Goal: Task Accomplishment & Management: Manage account settings

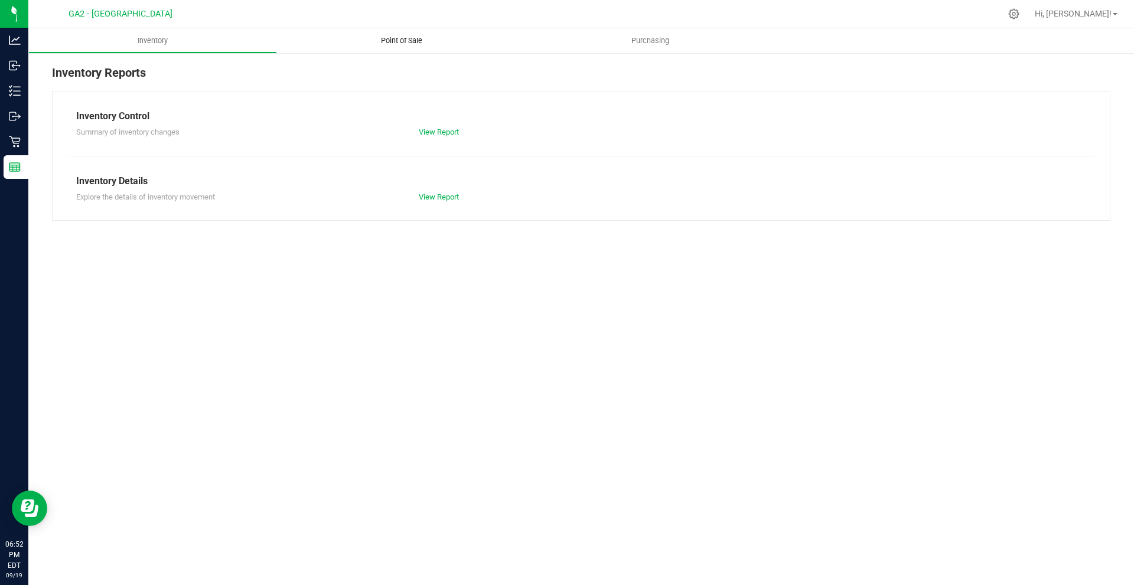
click at [415, 39] on span "Point of Sale" at bounding box center [401, 40] width 73 height 11
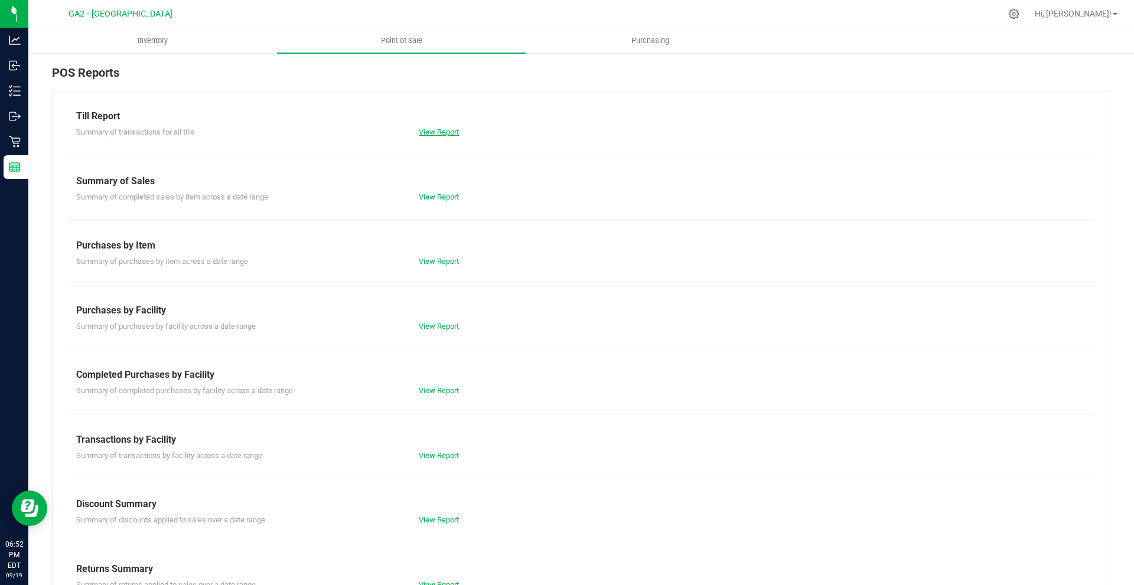
click at [438, 130] on link "View Report" at bounding box center [439, 132] width 40 height 9
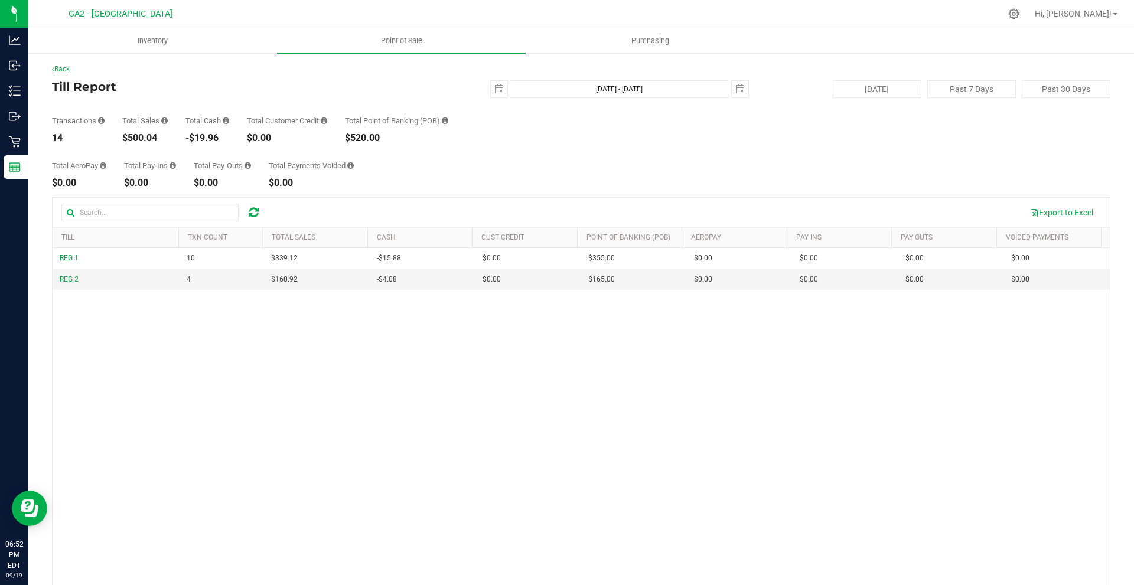
click at [428, 191] on div "Back Till Report [DATE] [DATE] - [DATE] [DATE] [DATE] Past 7 Days Past 30 Days …" at bounding box center [581, 355] width 1058 height 582
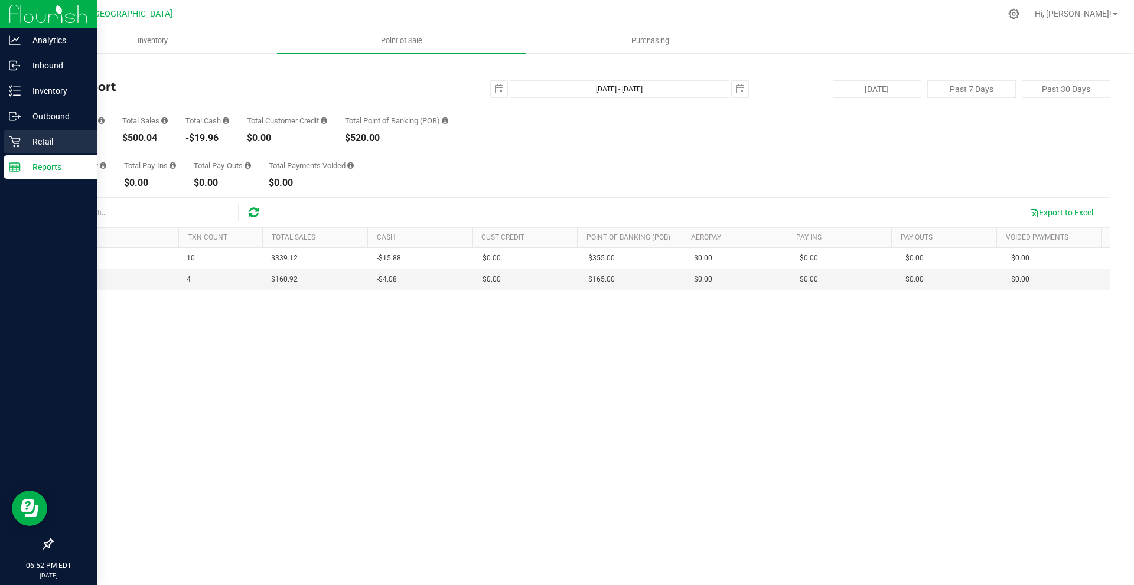
click at [47, 143] on p "Retail" at bounding box center [56, 142] width 71 height 14
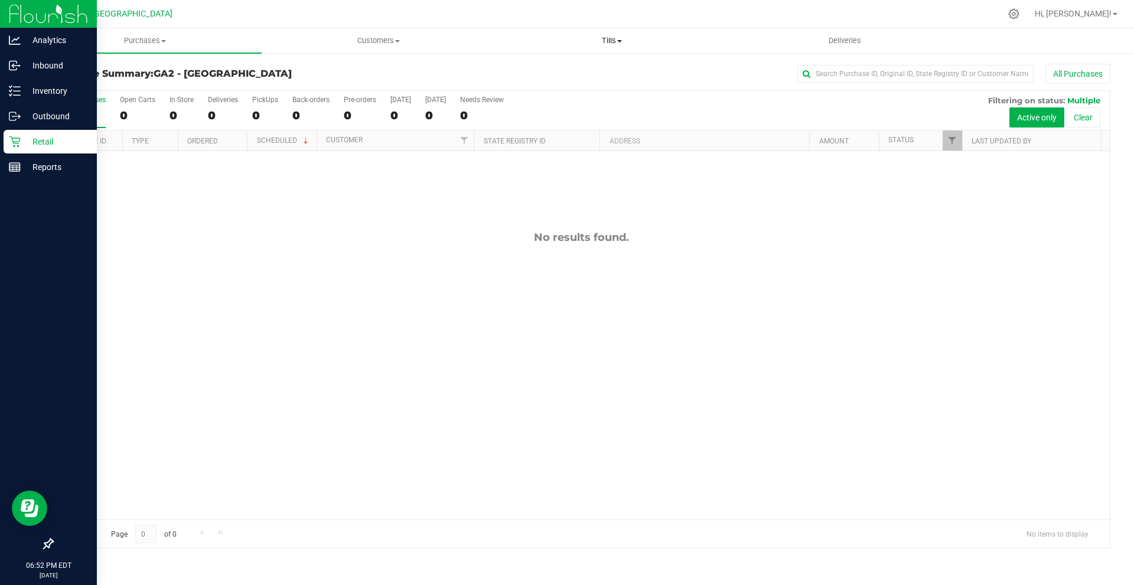
click at [620, 36] on span "Tills" at bounding box center [612, 40] width 232 height 11
click at [598, 64] on li "Manage tills" at bounding box center [611, 71] width 233 height 14
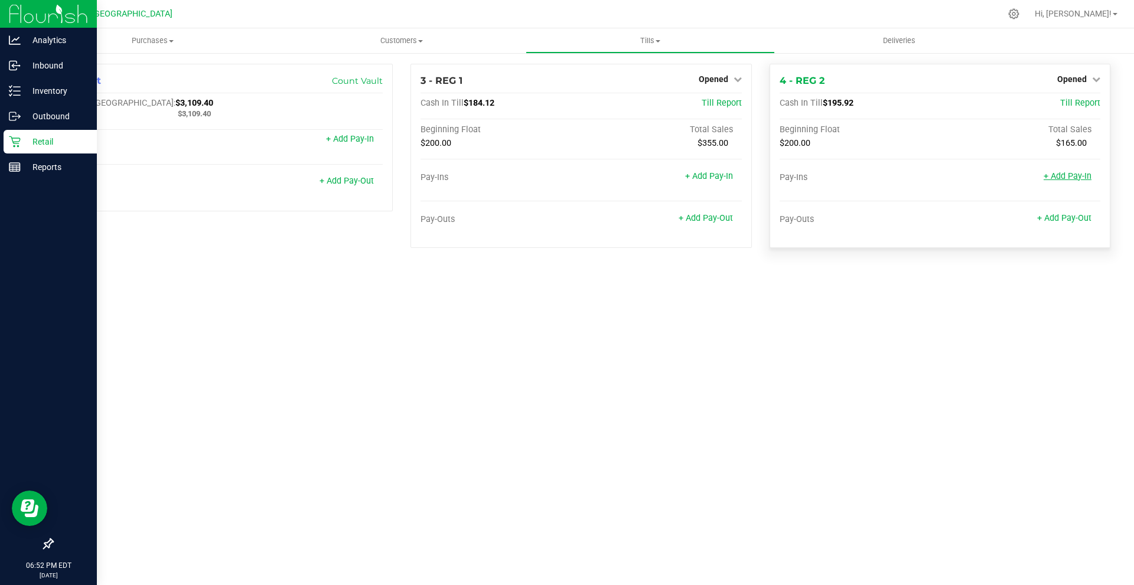
click at [1070, 180] on link "+ Add Pay-In" at bounding box center [1068, 176] width 48 height 10
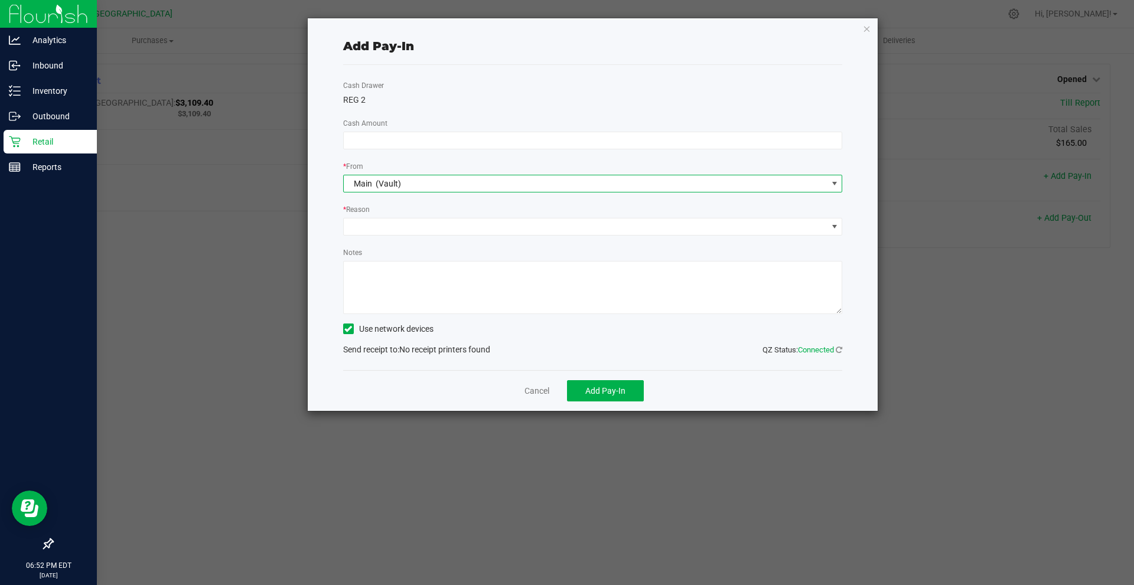
click at [472, 180] on span "Main (Vault)" at bounding box center [586, 183] width 484 height 17
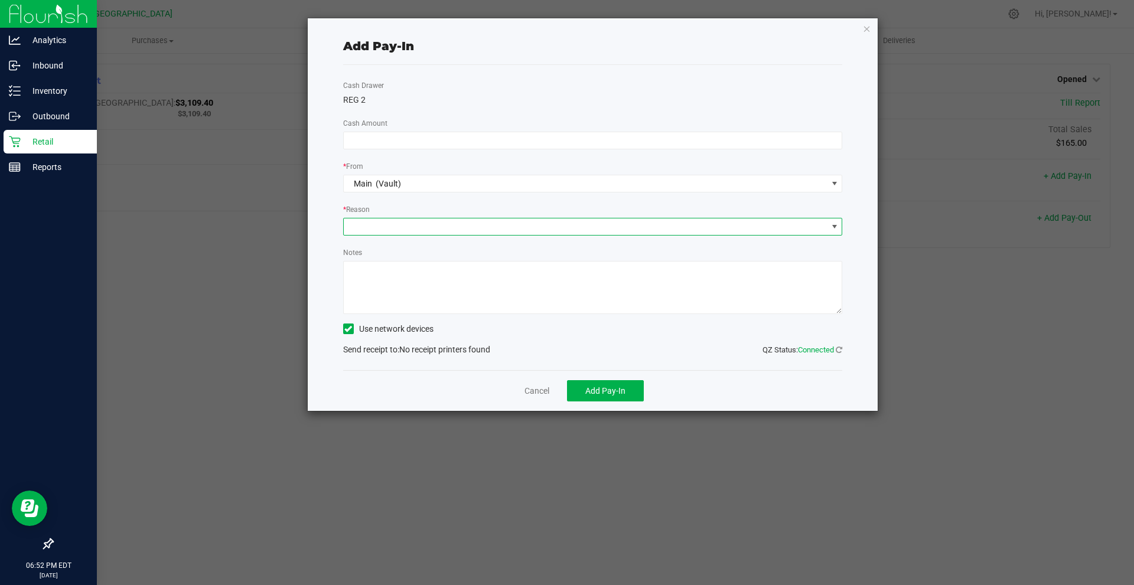
click at [474, 227] on span at bounding box center [586, 227] width 484 height 17
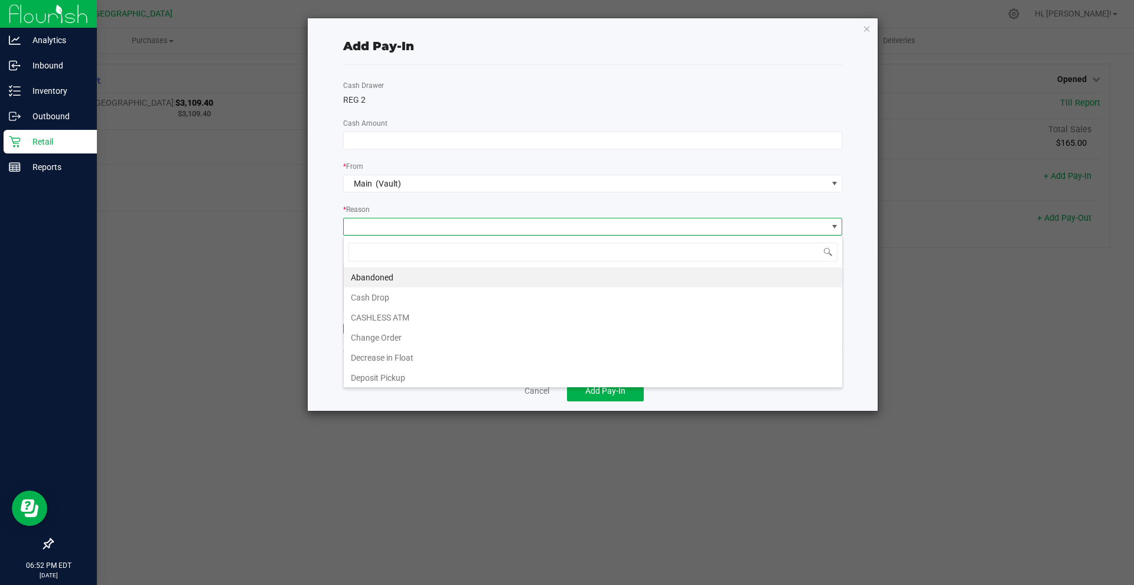
click at [474, 227] on span at bounding box center [586, 227] width 484 height 17
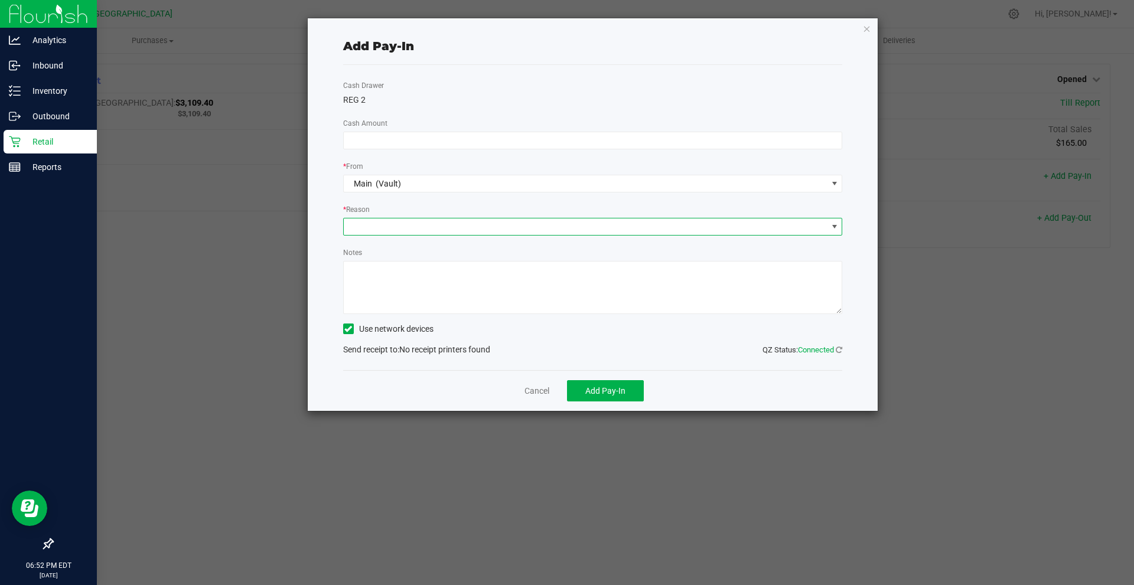
click at [474, 206] on div "* Reason" at bounding box center [593, 210] width 500 height 15
click at [872, 27] on div "Add Pay-In Cash Drawer REG 2 Cash Amount * From Main (Vault) * Reason Notes Use…" at bounding box center [593, 214] width 571 height 393
click at [871, 27] on icon "button" at bounding box center [867, 28] width 8 height 14
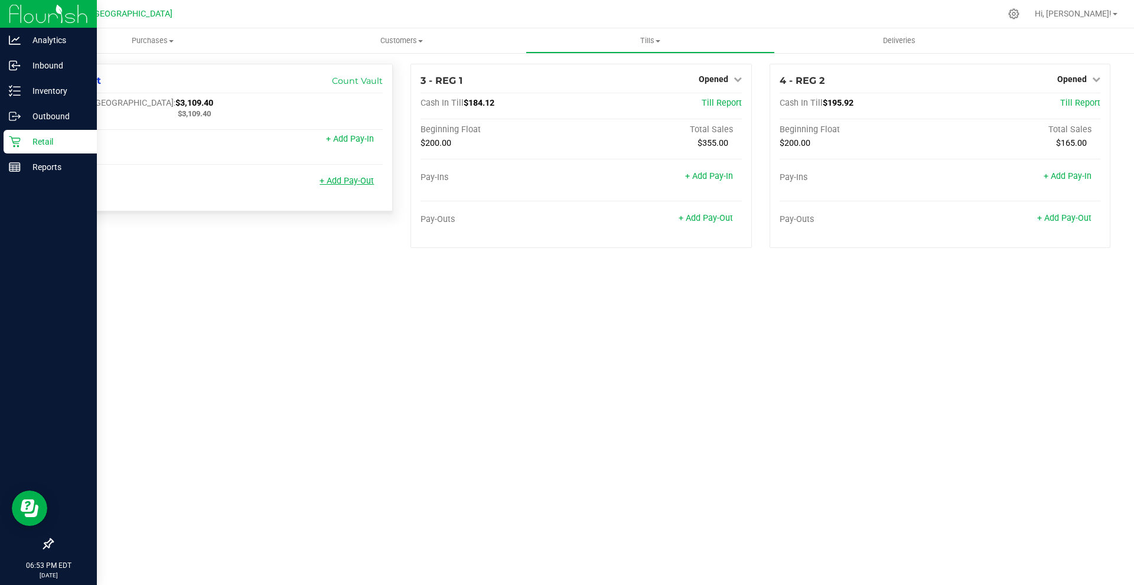
click at [356, 180] on link "+ Add Pay-Out" at bounding box center [347, 181] width 54 height 10
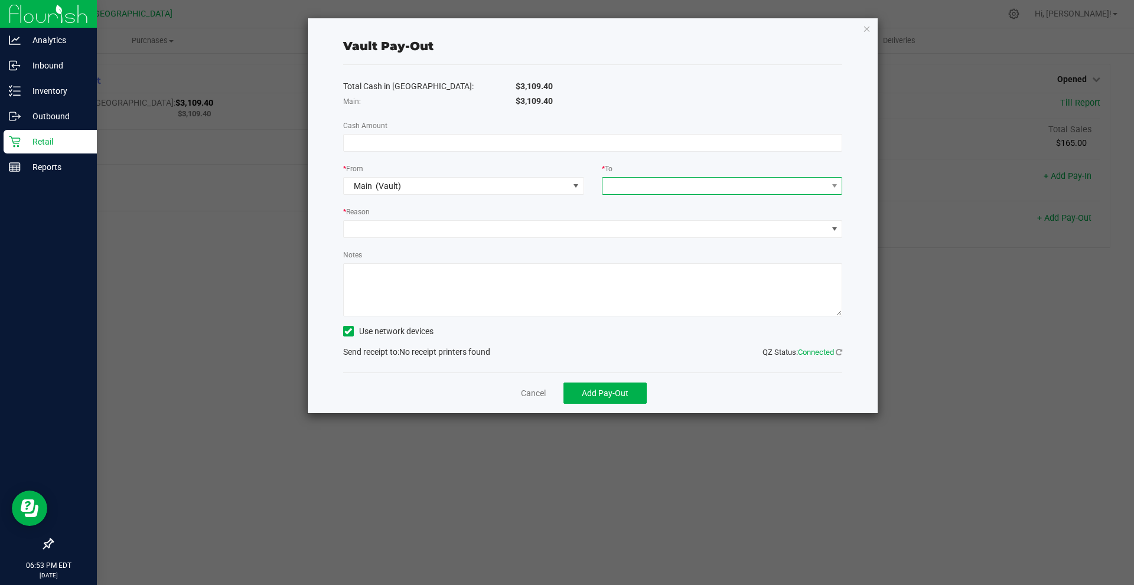
click at [674, 185] on span at bounding box center [714, 186] width 225 height 17
click at [863, 30] on icon "button" at bounding box center [867, 28] width 8 height 14
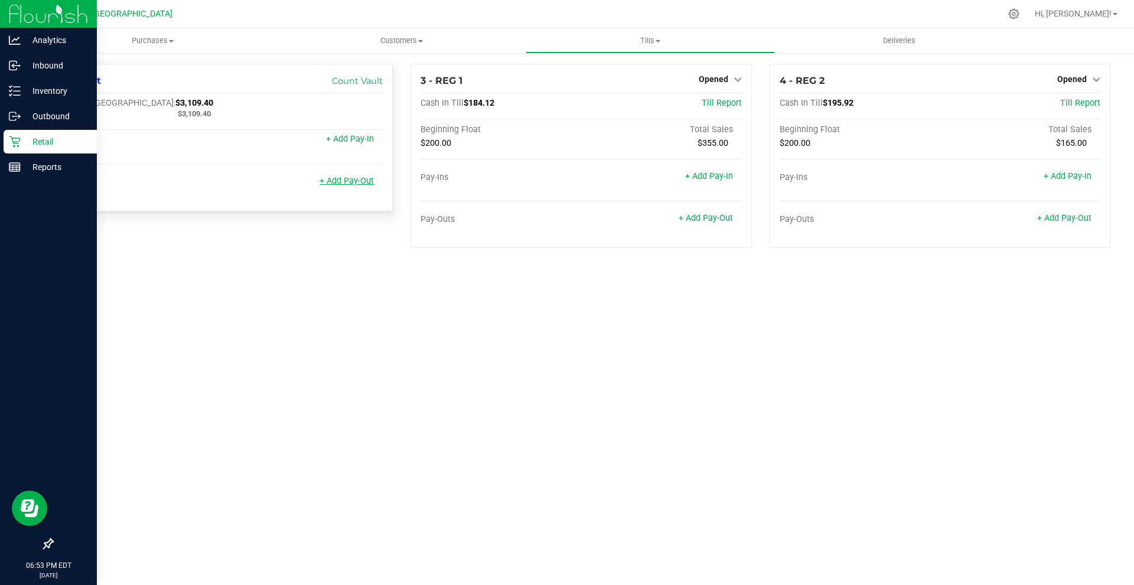
click at [364, 184] on link "+ Add Pay-Out" at bounding box center [347, 181] width 54 height 10
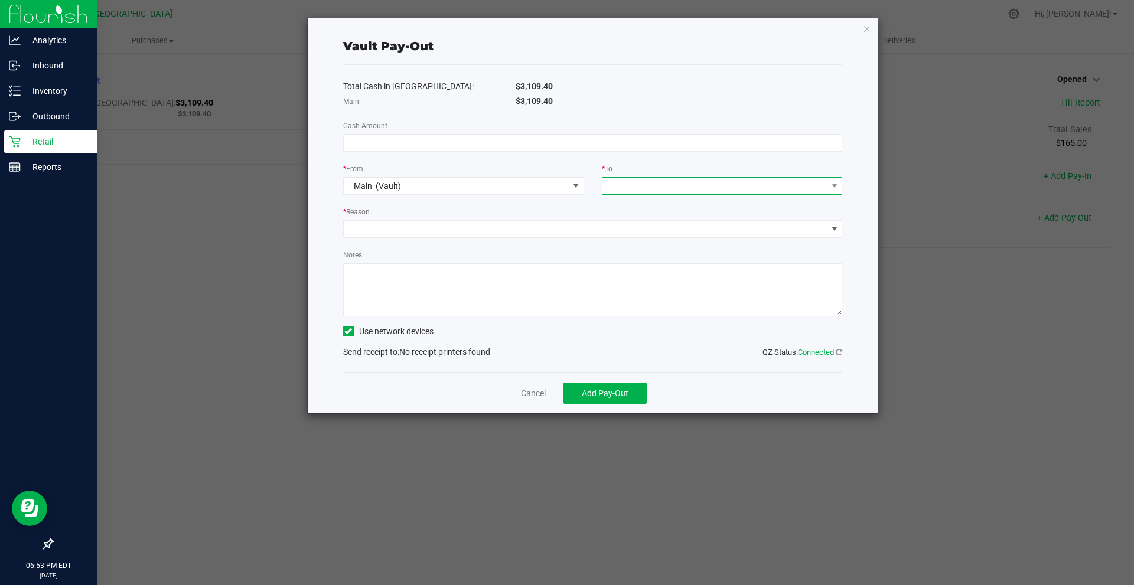
click at [692, 185] on span at bounding box center [714, 186] width 225 height 17
click at [653, 142] on input at bounding box center [593, 143] width 498 height 17
click at [448, 159] on div "Total Cash in Vault: $3,109.40 Main: $3,109.40 Cash Amount * From Main (Vault) …" at bounding box center [593, 219] width 500 height 308
click at [608, 119] on div "Total Cash in Vault: $3,109.40 Main: $3,109.40 Cash Amount * From Main (Vault) …" at bounding box center [593, 219] width 500 height 308
click at [871, 29] on icon "button" at bounding box center [867, 28] width 8 height 14
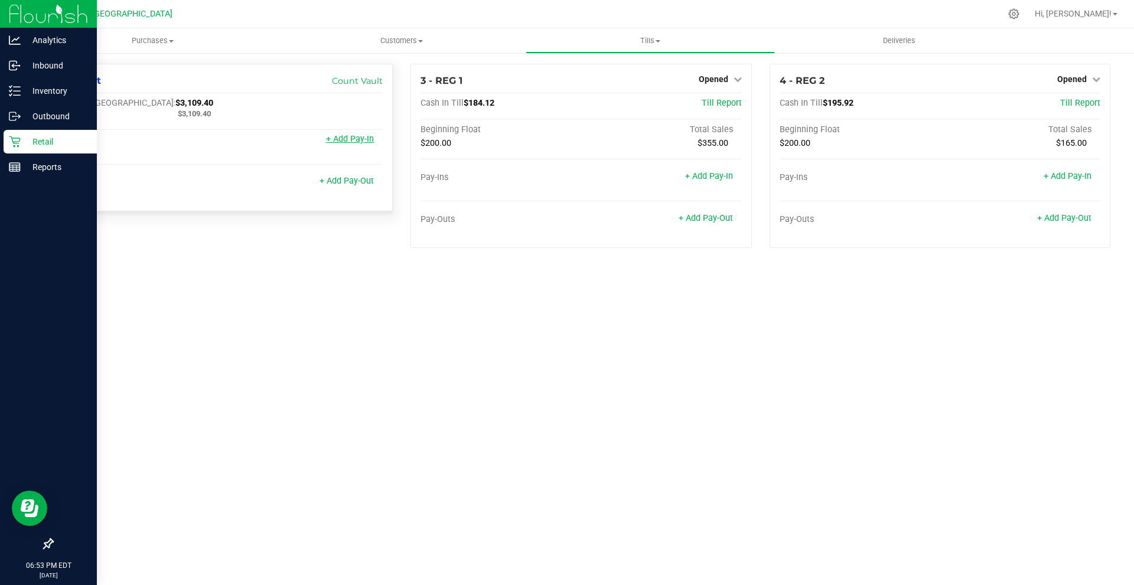
click at [362, 144] on link "+ Add Pay-In" at bounding box center [350, 139] width 48 height 10
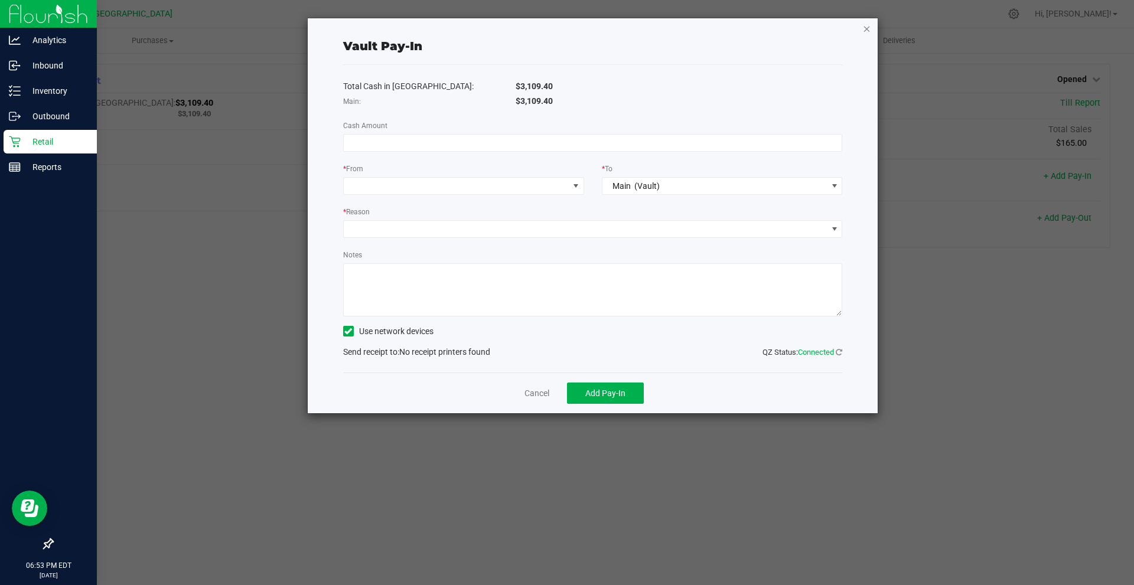
click at [869, 27] on icon "button" at bounding box center [867, 28] width 8 height 14
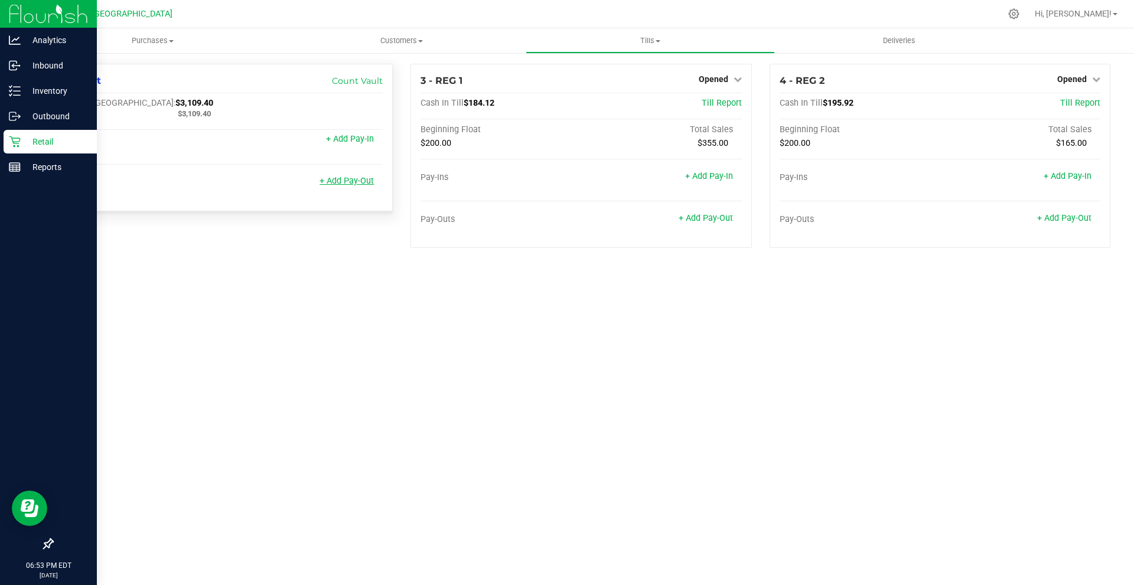
click at [343, 182] on link "+ Add Pay-Out" at bounding box center [347, 181] width 54 height 10
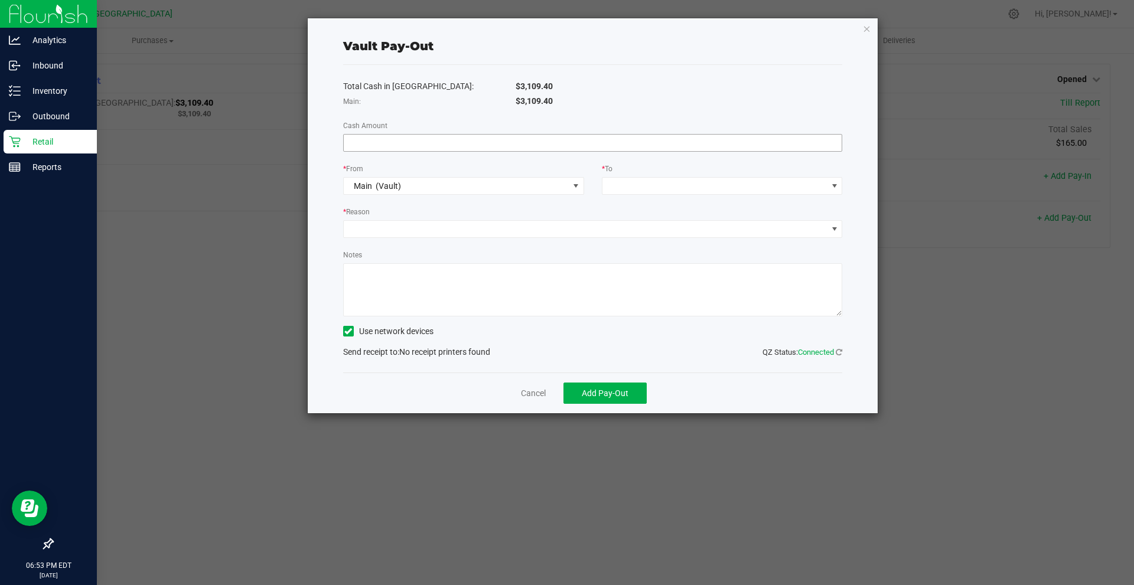
click at [458, 137] on input at bounding box center [593, 143] width 498 height 17
click at [868, 31] on icon "button" at bounding box center [867, 28] width 8 height 14
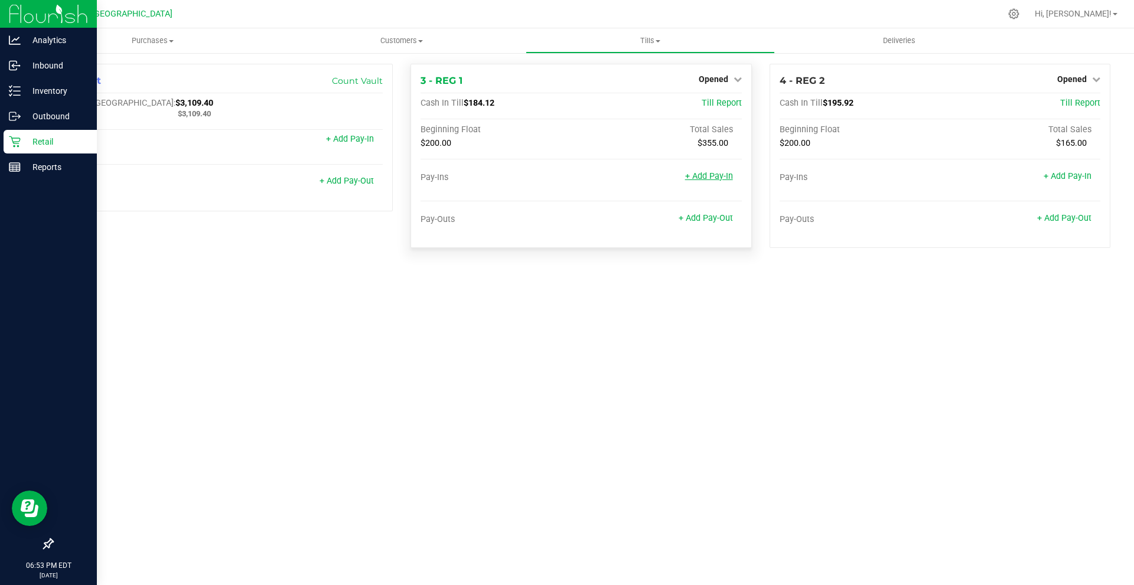
click at [726, 177] on link "+ Add Pay-In" at bounding box center [709, 176] width 48 height 10
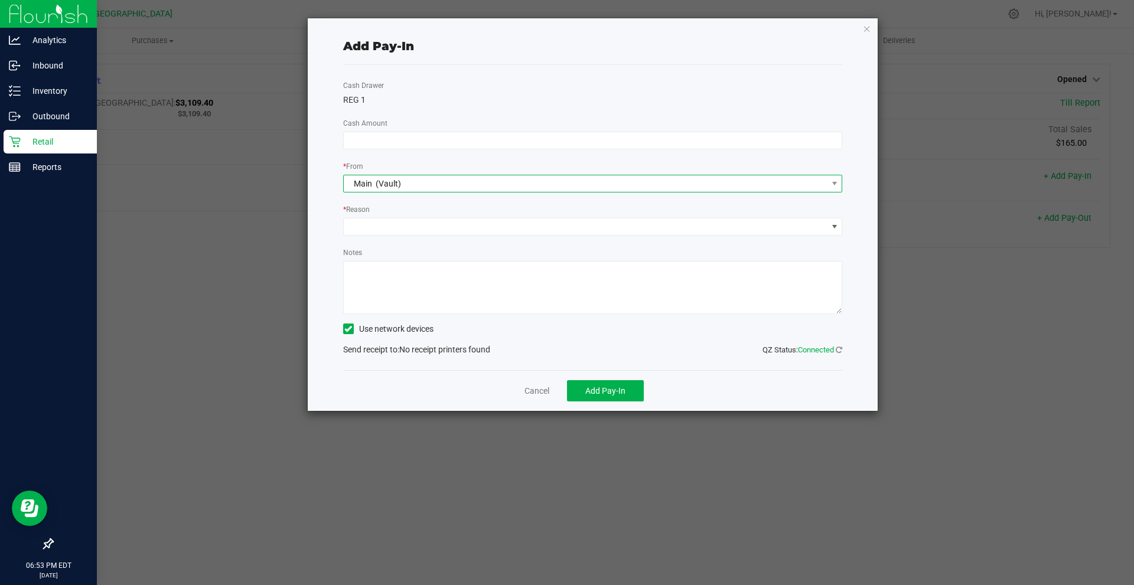
click at [373, 189] on div "Main (Vault)" at bounding box center [374, 183] width 53 height 21
click at [419, 178] on span "Main (Vault)" at bounding box center [586, 183] width 484 height 17
click at [460, 141] on input at bounding box center [593, 140] width 498 height 17
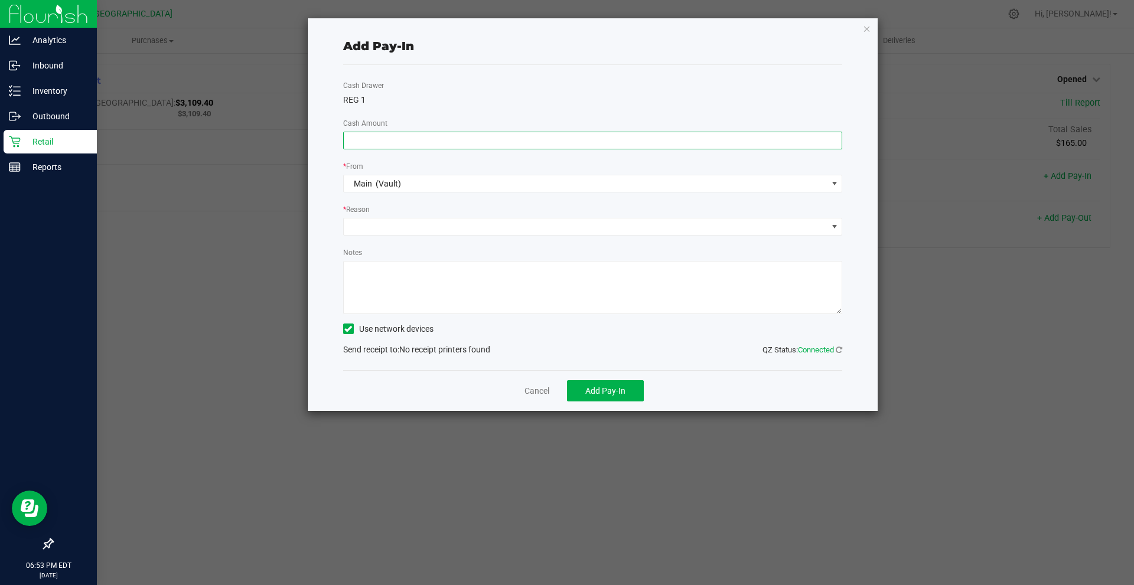
click at [535, 105] on div "REG 1" at bounding box center [593, 100] width 500 height 12
click at [867, 30] on icon "button" at bounding box center [867, 28] width 8 height 14
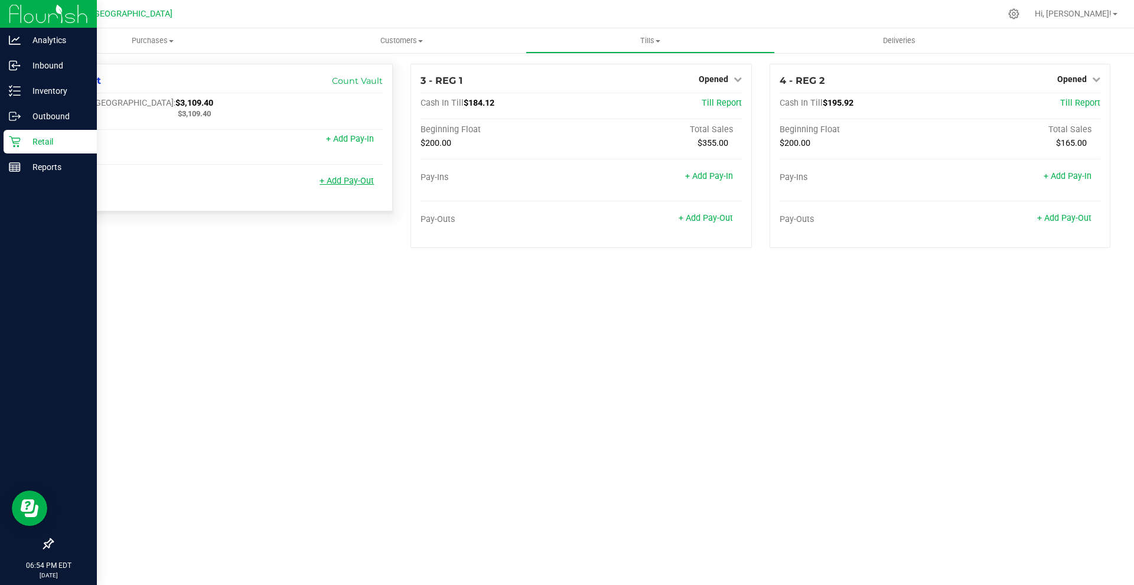
click at [358, 179] on link "+ Add Pay-Out" at bounding box center [347, 181] width 54 height 10
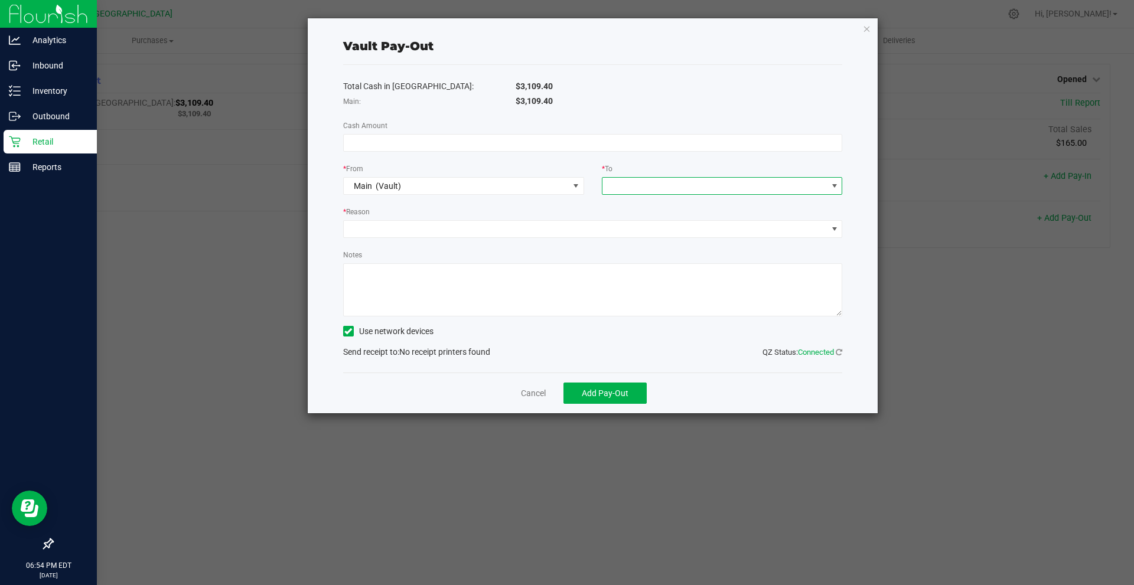
click at [686, 189] on span at bounding box center [714, 186] width 225 height 17
click at [656, 330] on li "REG 2" at bounding box center [722, 333] width 240 height 24
click at [526, 217] on div "* Reason" at bounding box center [593, 213] width 500 height 15
click at [524, 220] on div "* Reason" at bounding box center [593, 213] width 500 height 15
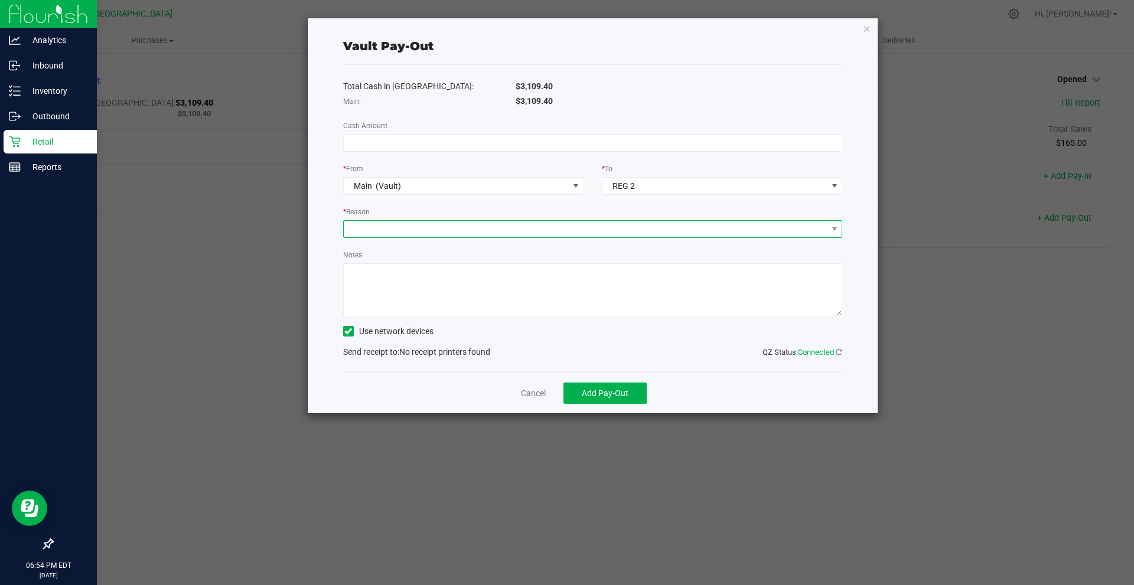
click at [526, 234] on span at bounding box center [586, 229] width 484 height 17
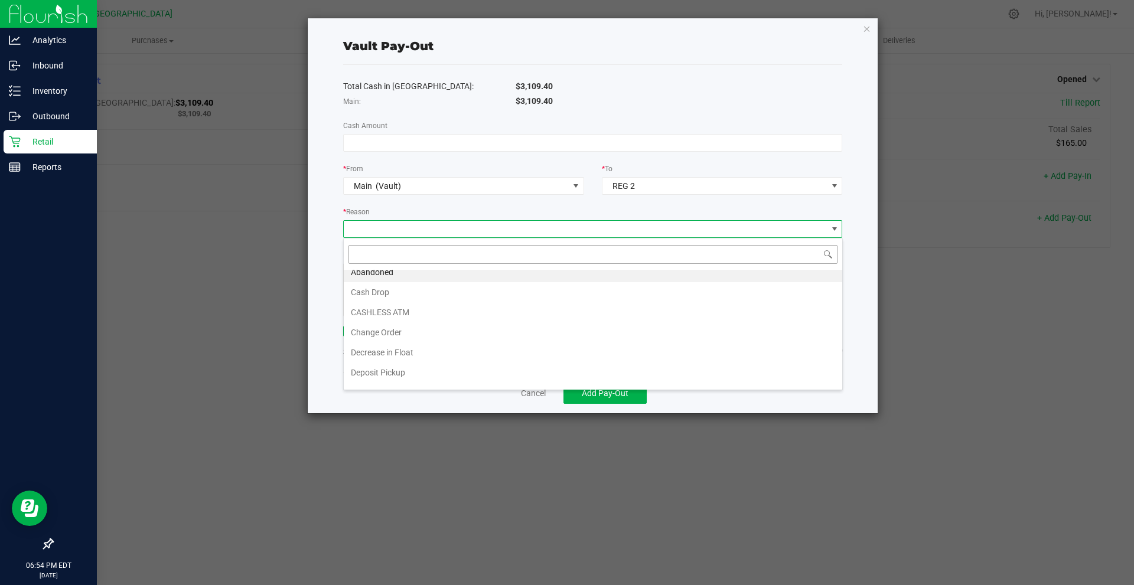
scroll to position [0, 0]
click at [469, 225] on span at bounding box center [586, 229] width 484 height 17
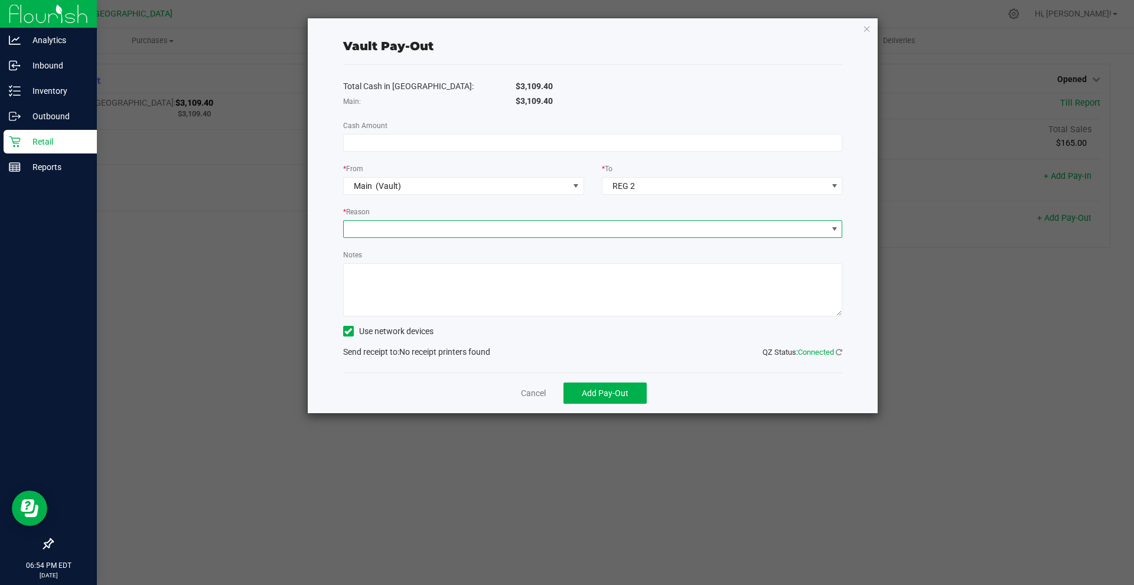
click at [469, 212] on div "* Reason" at bounding box center [593, 213] width 500 height 15
click at [353, 331] on span at bounding box center [348, 331] width 11 height 11
click at [0, 0] on input "Use network devices" at bounding box center [0, 0] width 0 height 0
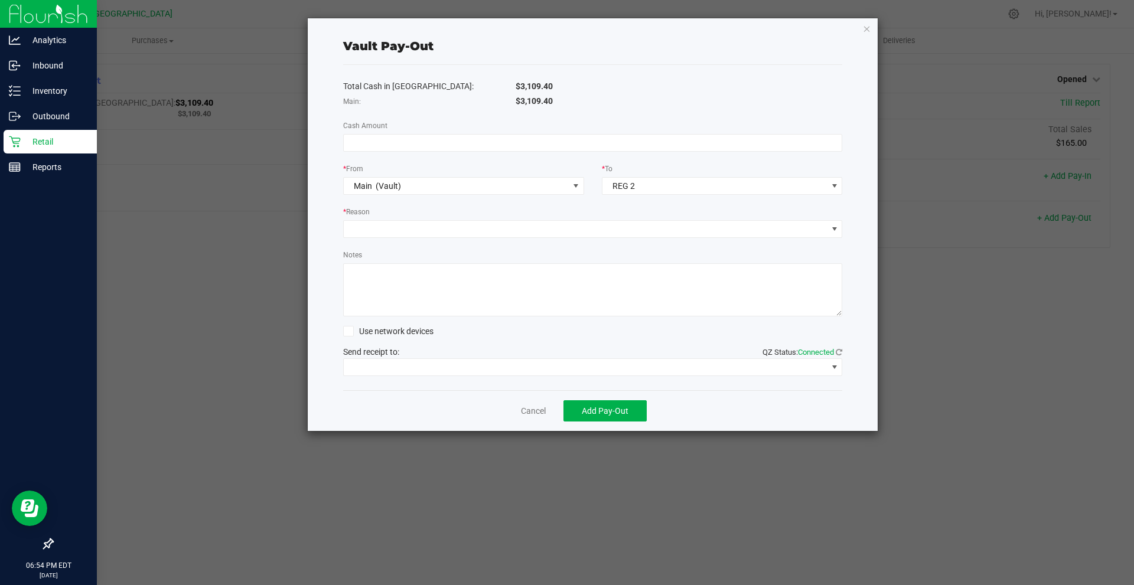
click at [353, 330] on span at bounding box center [348, 331] width 11 height 11
click at [0, 0] on input "Use network devices" at bounding box center [0, 0] width 0 height 0
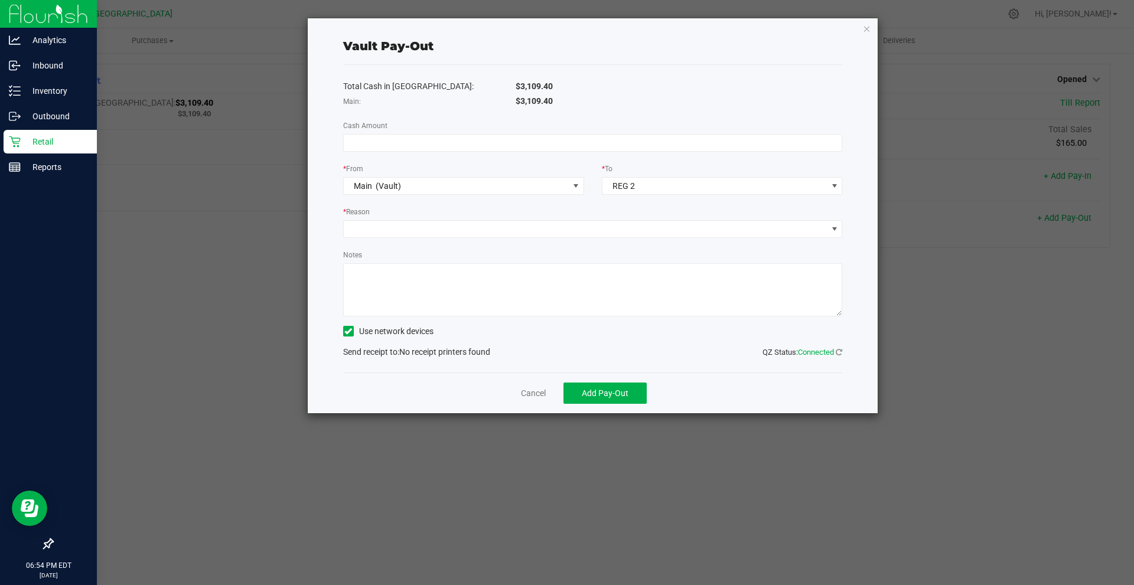
click at [534, 331] on div "Use network devices" at bounding box center [593, 331] width 500 height 18
click at [426, 141] on input at bounding box center [593, 143] width 498 height 17
type input "$4.08"
click at [723, 85] on div "$3,109.40" at bounding box center [679, 86] width 345 height 12
click at [641, 184] on span "REG 2" at bounding box center [714, 186] width 225 height 17
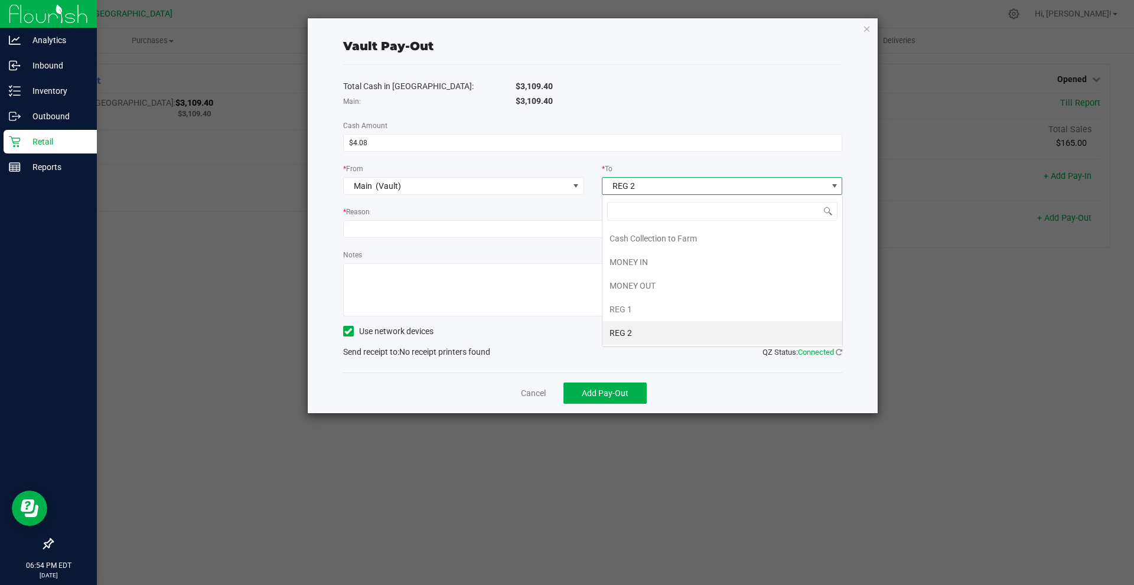
scroll to position [18, 241]
click at [641, 184] on span "REG 2" at bounding box center [714, 186] width 225 height 17
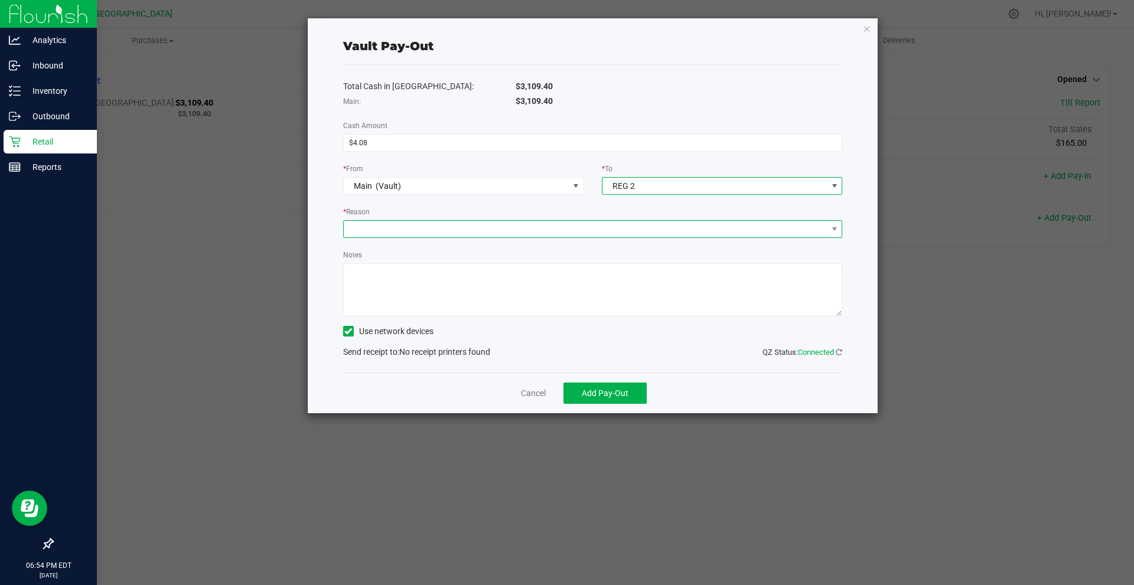
click at [354, 221] on span at bounding box center [586, 229] width 484 height 17
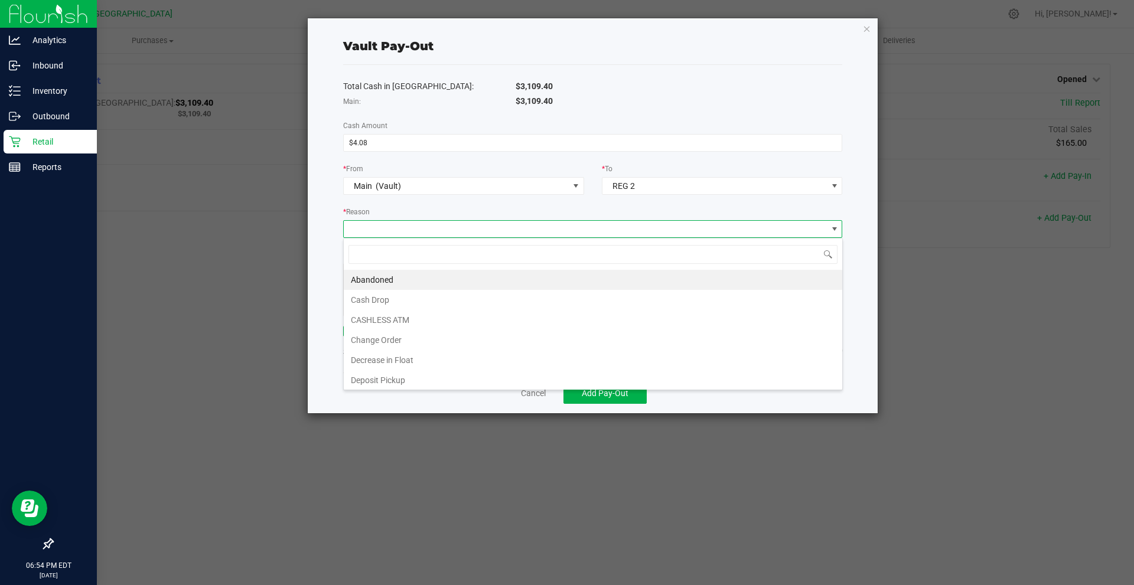
scroll to position [18, 499]
click at [410, 323] on li "CASHLESS ATM" at bounding box center [593, 320] width 498 height 20
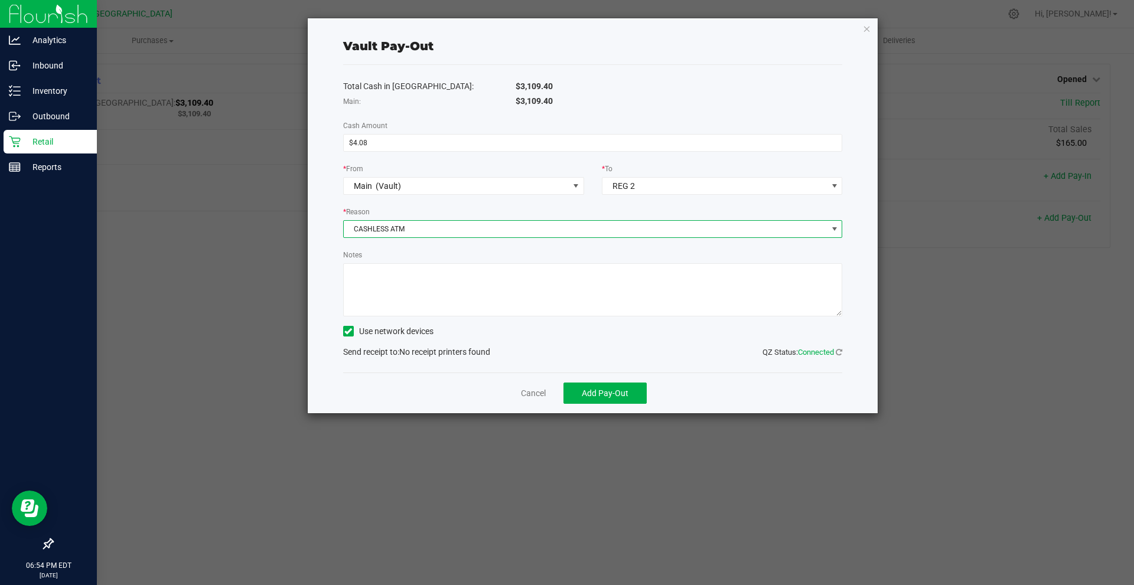
click at [419, 285] on textarea "Notes" at bounding box center [593, 289] width 500 height 53
click at [346, 331] on icon at bounding box center [348, 331] width 8 height 0
click at [0, 0] on input "Use network devices" at bounding box center [0, 0] width 0 height 0
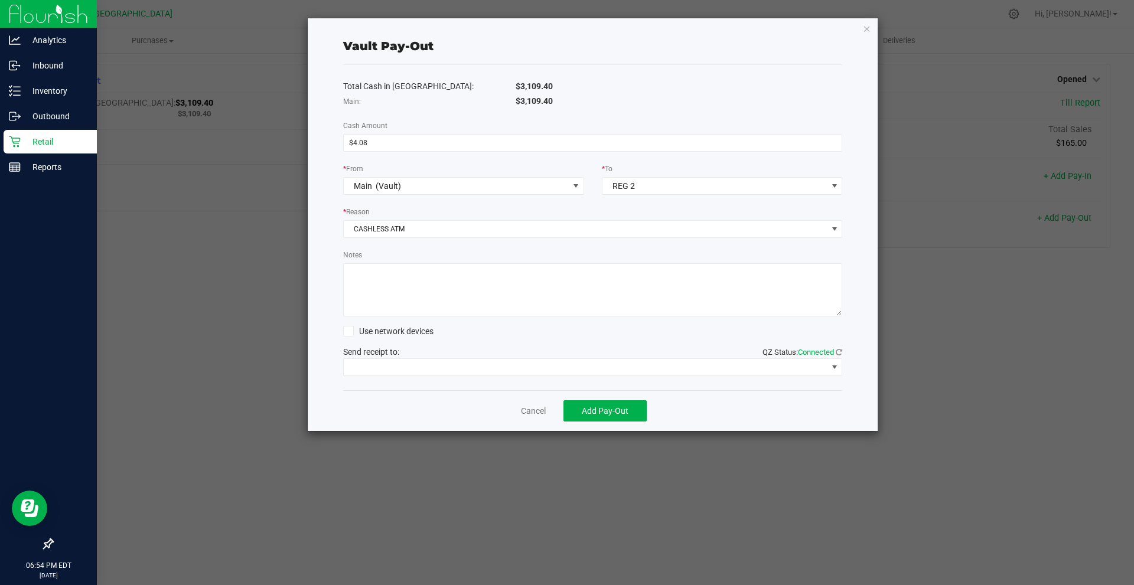
click at [352, 332] on span at bounding box center [348, 331] width 11 height 11
click at [0, 0] on input "Use network devices" at bounding box center [0, 0] width 0 height 0
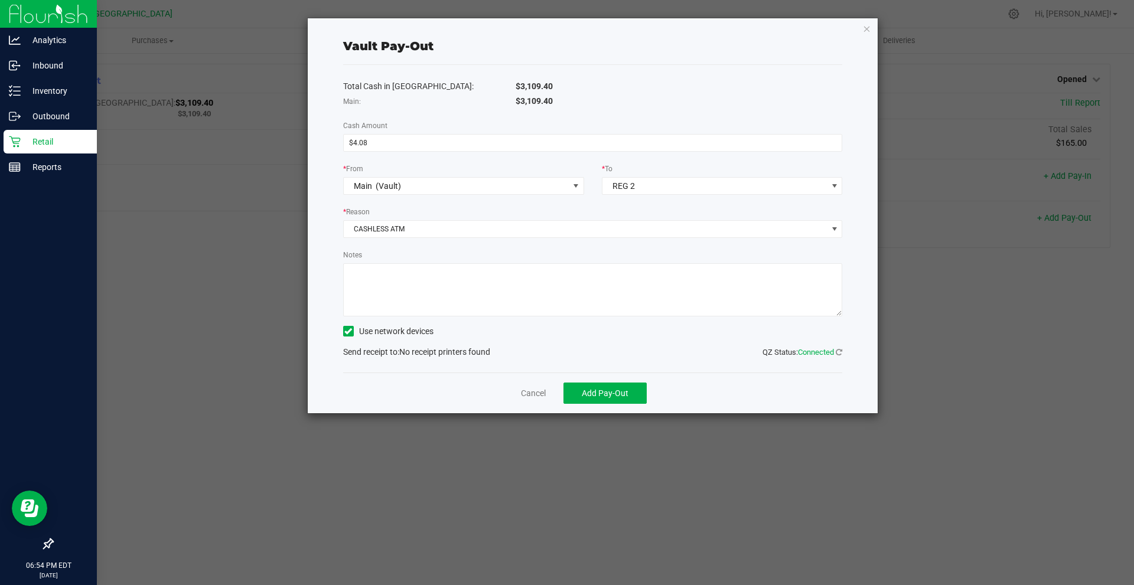
click at [475, 253] on div "Notes" at bounding box center [593, 283] width 500 height 68
click at [477, 279] on textarea "Notes" at bounding box center [593, 289] width 500 height 53
click at [468, 282] on textarea "Notes" at bounding box center [593, 289] width 500 height 53
click at [459, 291] on textarea "Notes" at bounding box center [593, 289] width 500 height 53
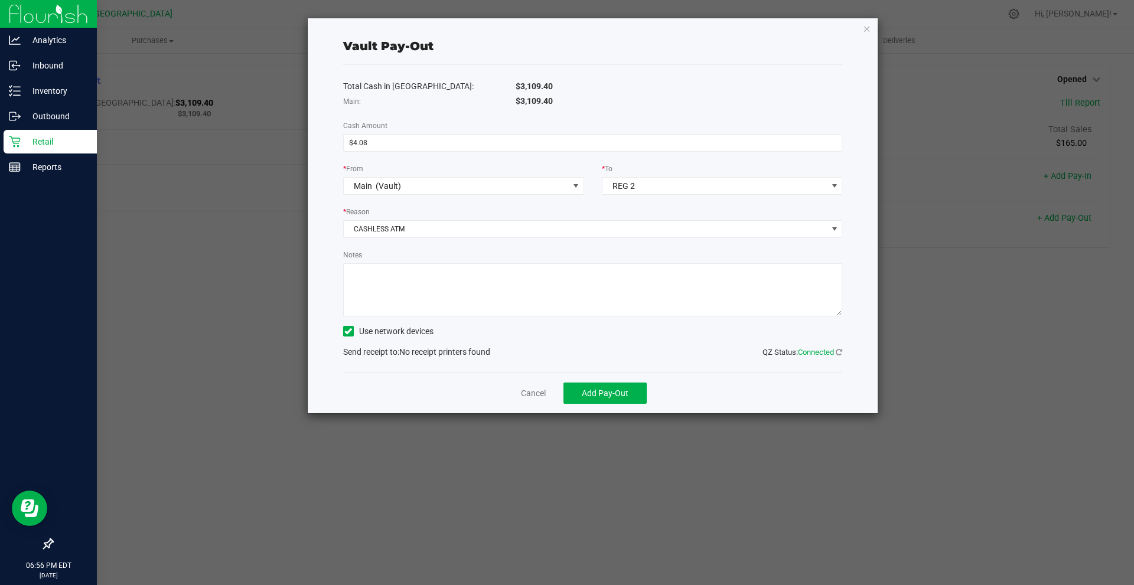
type textarea "C"
click at [459, 291] on textarea "Notes" at bounding box center [593, 289] width 500 height 53
type textarea "CASHLES"
click at [866, 31] on icon "button" at bounding box center [867, 28] width 8 height 14
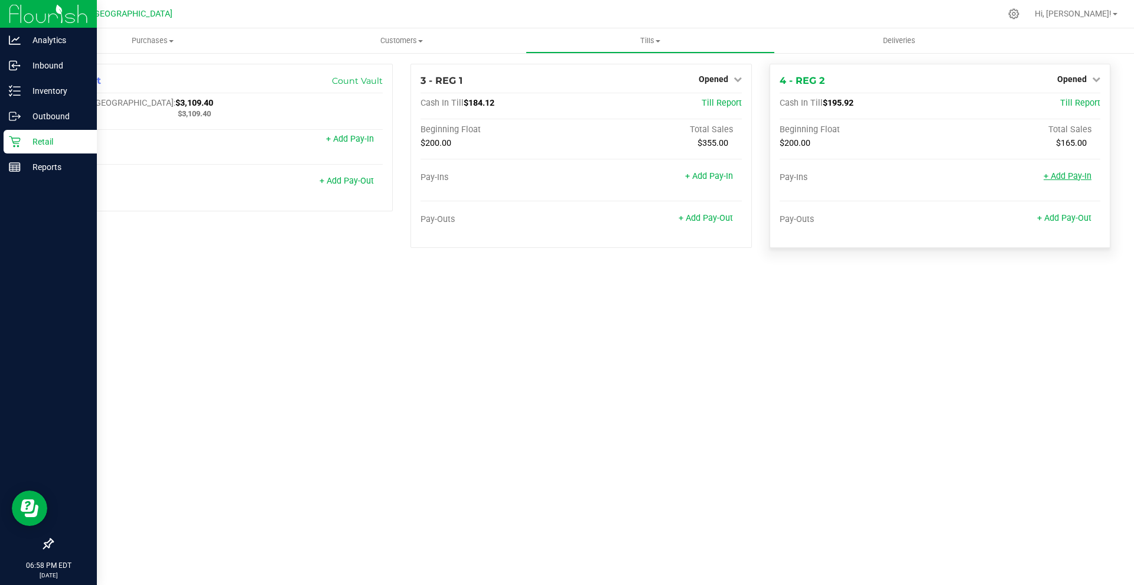
click at [1083, 174] on link "+ Add Pay-In" at bounding box center [1068, 176] width 48 height 10
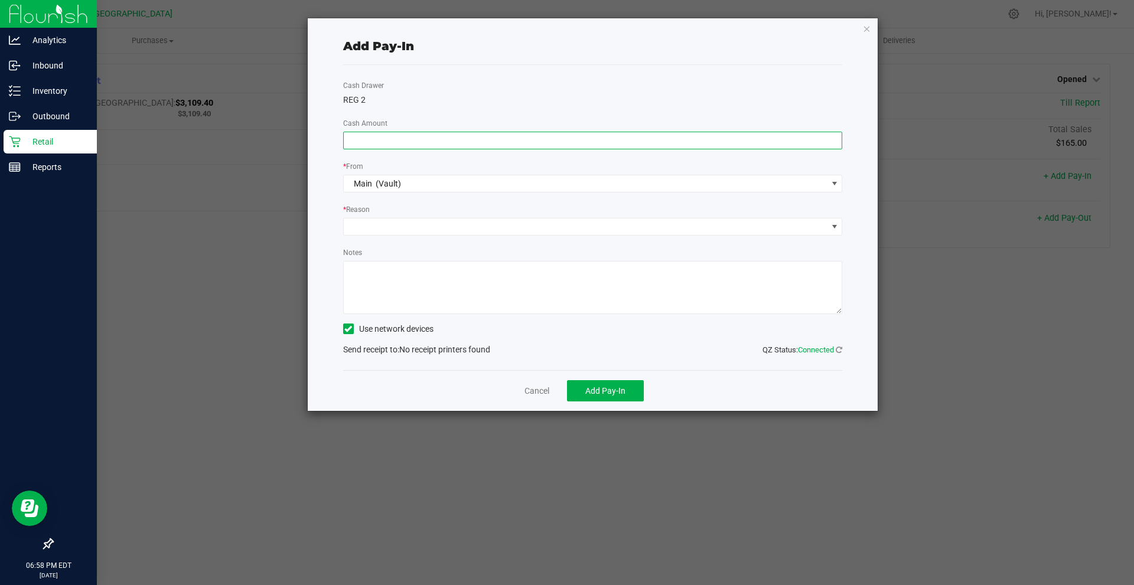
click at [433, 141] on input at bounding box center [593, 140] width 498 height 17
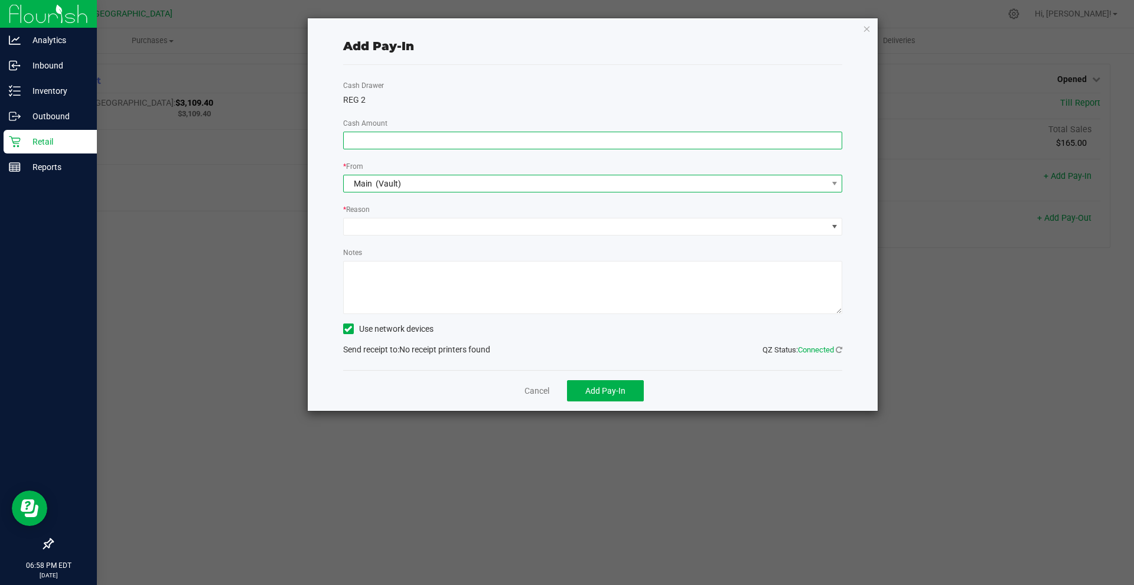
click at [433, 184] on span "Main (Vault)" at bounding box center [586, 183] width 484 height 17
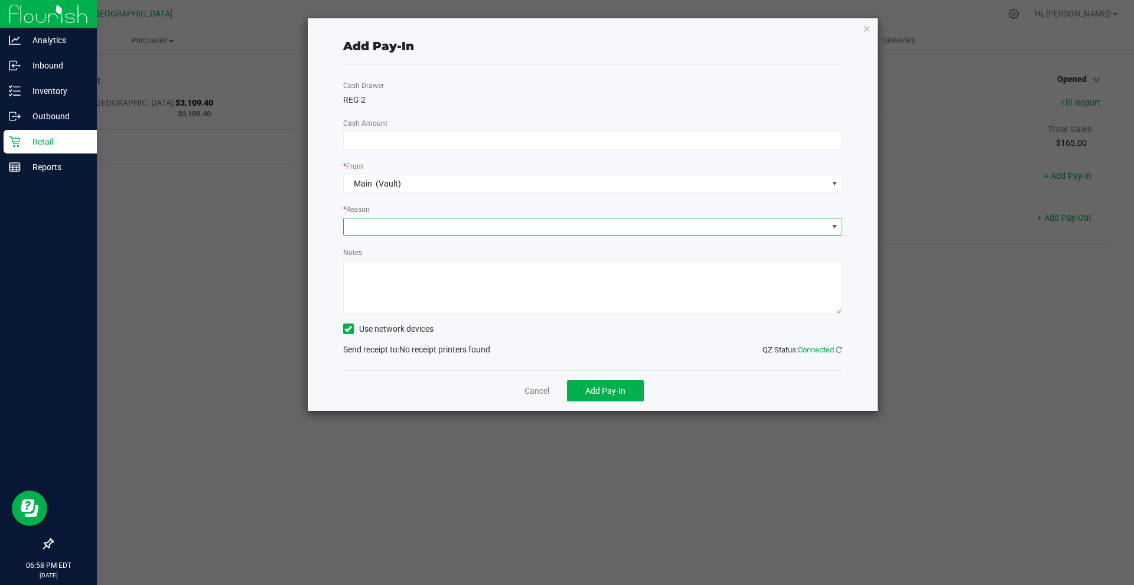
click at [412, 221] on span at bounding box center [586, 227] width 484 height 17
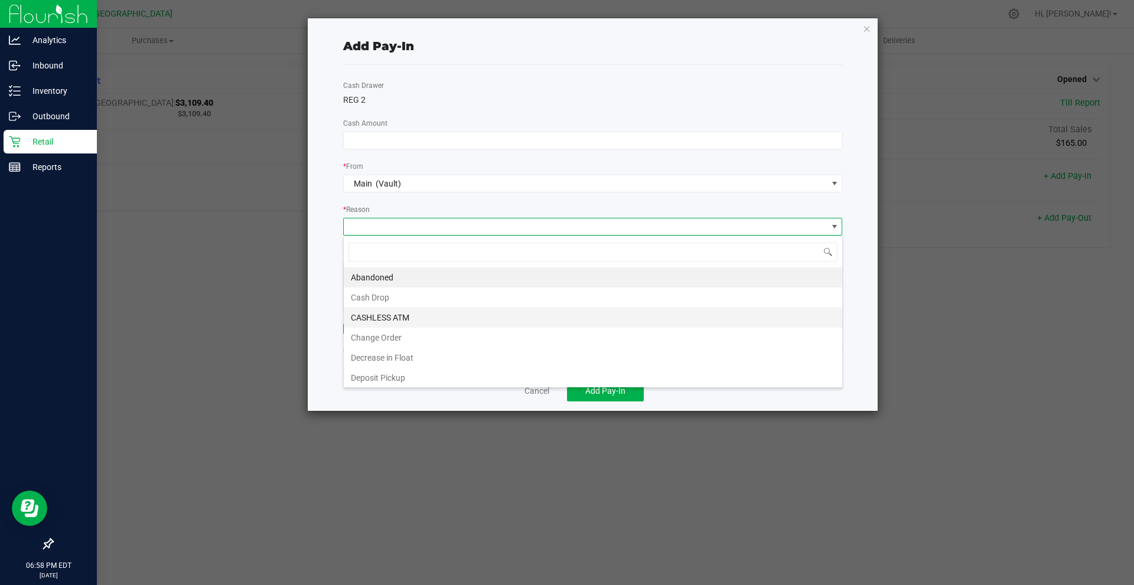
scroll to position [22, 0]
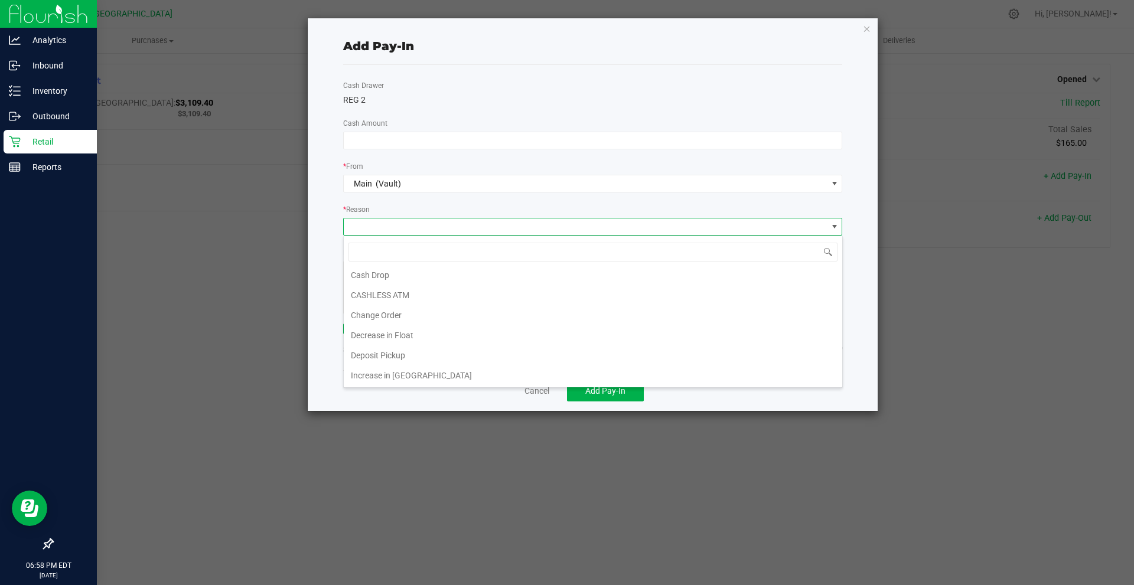
click at [433, 226] on span at bounding box center [586, 227] width 484 height 17
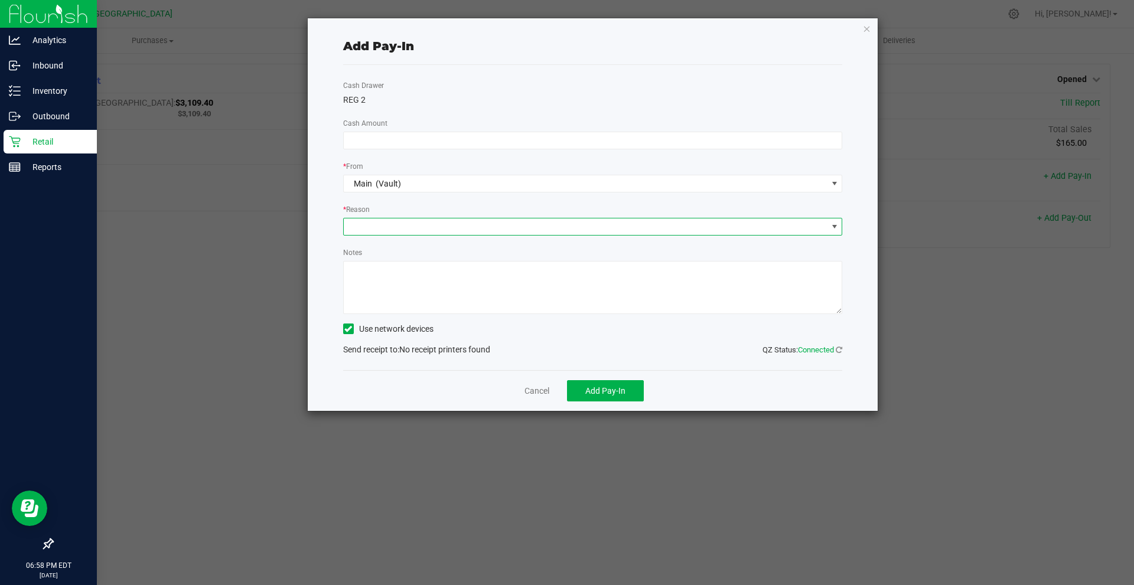
click at [458, 161] on div "* From" at bounding box center [593, 167] width 500 height 15
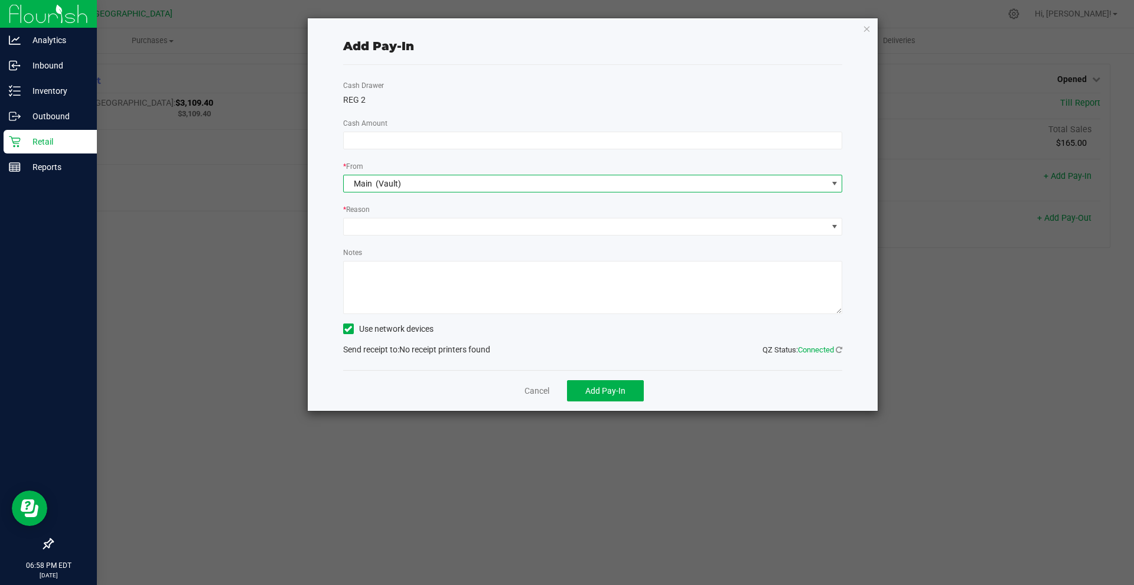
click at [452, 177] on span "Main (Vault)" at bounding box center [586, 183] width 484 height 17
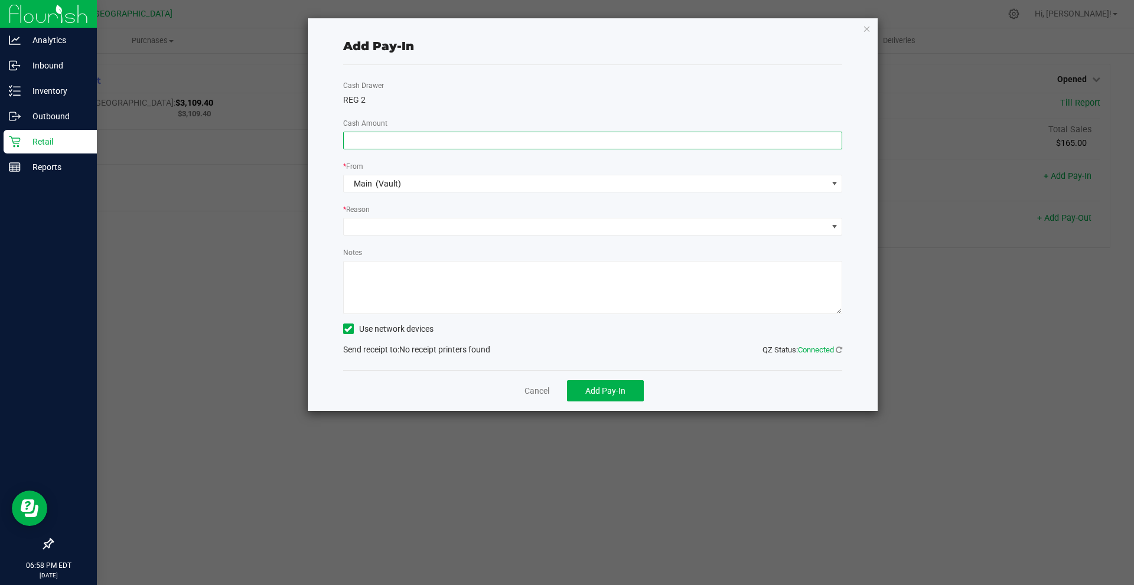
click at [435, 142] on input at bounding box center [593, 140] width 498 height 17
type input "$4.08"
click at [623, 66] on div "Cash Drawer REG 2 Cash Amount $4.08 * From Main (Vault) * Reason Notes Use netw…" at bounding box center [593, 217] width 500 height 305
click at [418, 221] on span at bounding box center [586, 227] width 484 height 17
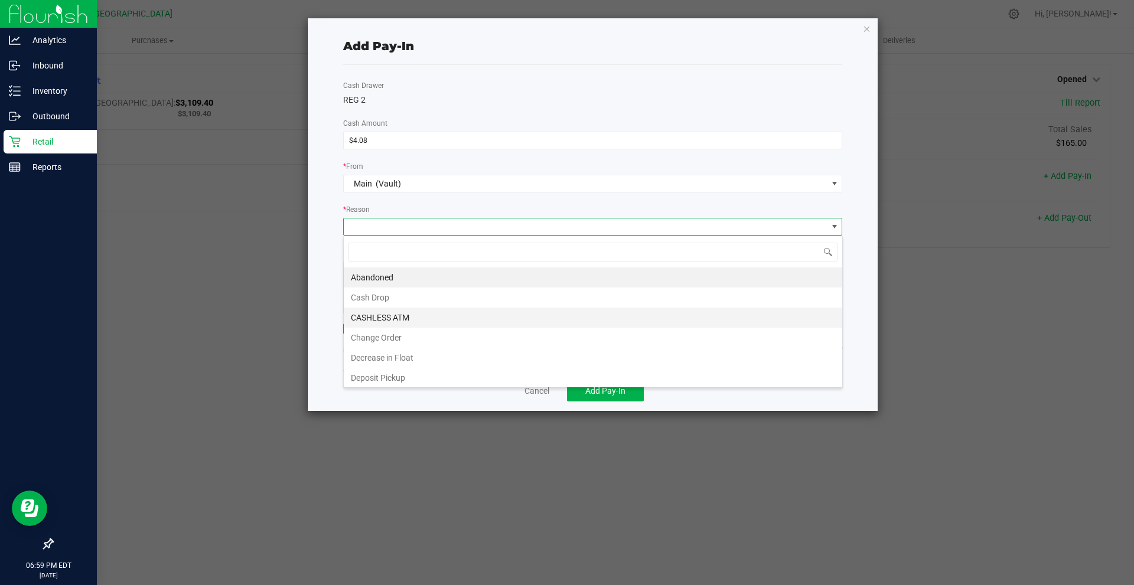
click at [426, 314] on li "CASHLESS ATM" at bounding box center [593, 318] width 498 height 20
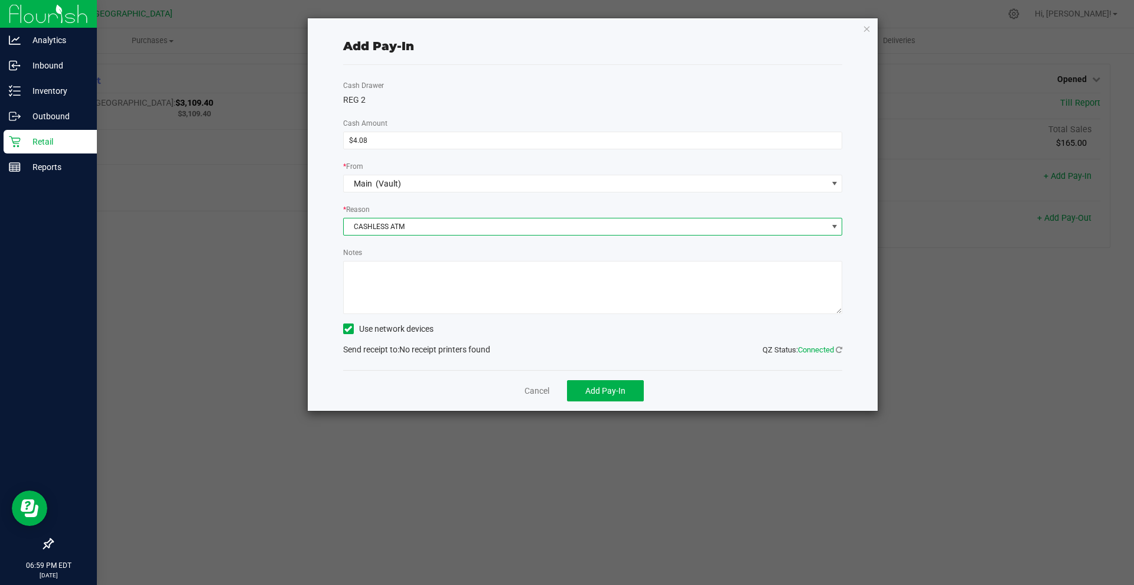
click at [412, 281] on textarea "Notes" at bounding box center [593, 287] width 500 height 53
click at [344, 329] on icon at bounding box center [348, 329] width 8 height 0
click at [0, 0] on input "Use network devices" at bounding box center [0, 0] width 0 height 0
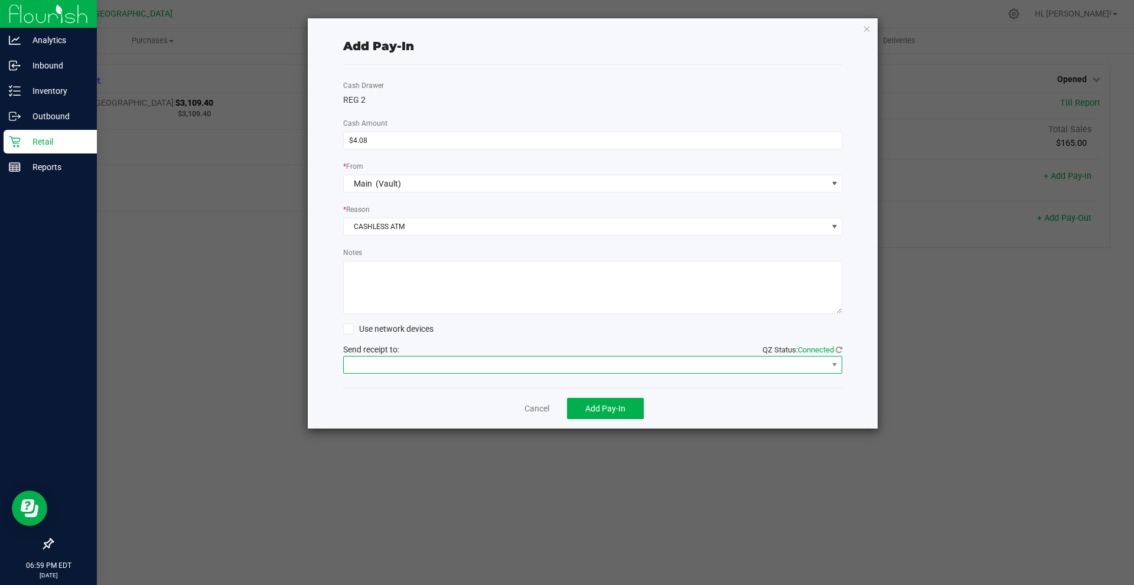
click at [428, 363] on span at bounding box center [586, 365] width 484 height 17
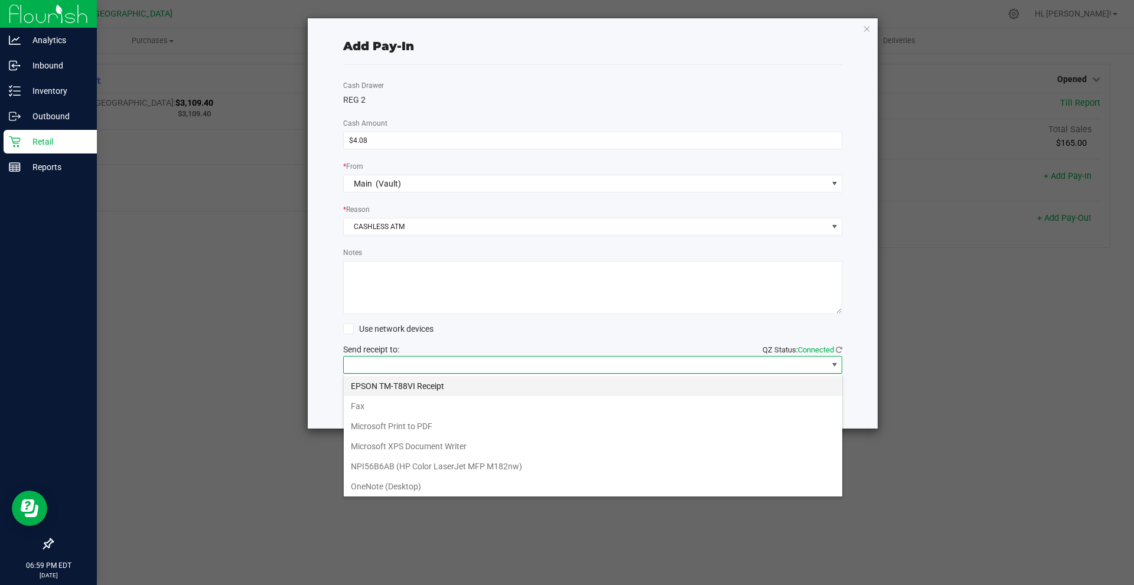
click at [430, 383] on Receipt "EPSON TM-T88VI Receipt" at bounding box center [593, 386] width 498 height 20
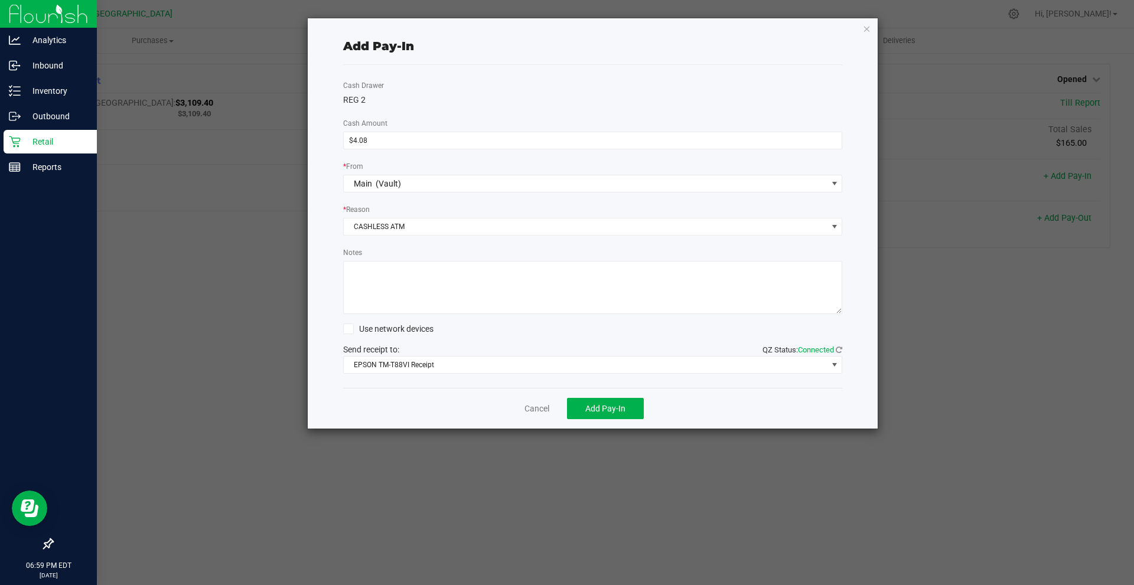
click at [426, 281] on textarea "Notes" at bounding box center [593, 287] width 500 height 53
type textarea "c"
type textarea "CASHLESS ATM [DATE] LM"
click at [529, 201] on div "Cash Drawer REG 2 Cash Amount $4.08 * From Main (Vault) * Reason CASHLESS ATM N…" at bounding box center [593, 226] width 500 height 323
click at [609, 408] on span "Add Pay-In" at bounding box center [605, 408] width 40 height 9
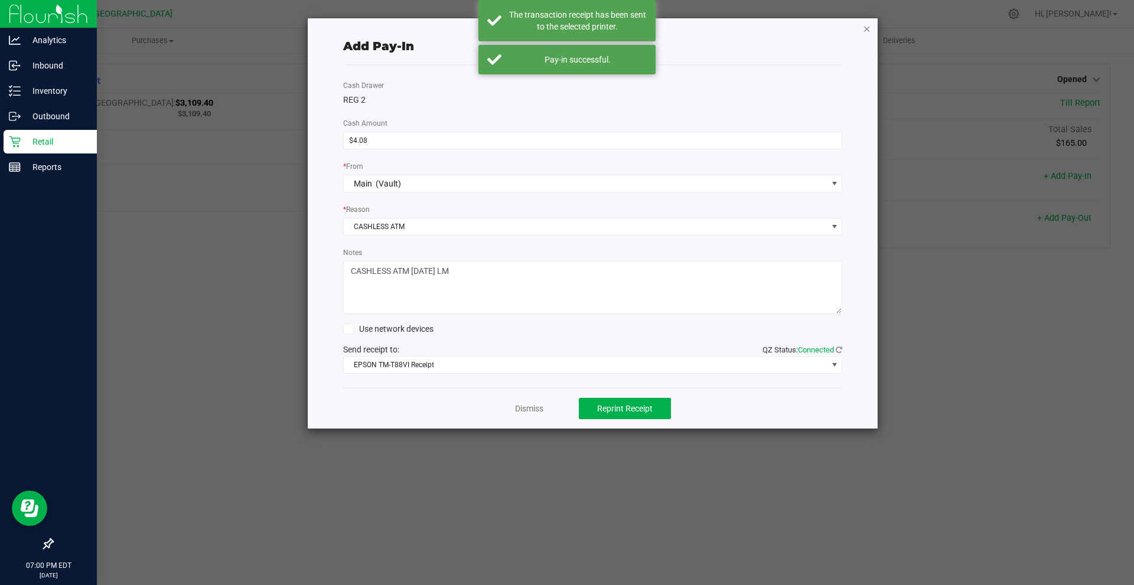
click at [864, 27] on icon "button" at bounding box center [867, 28] width 8 height 14
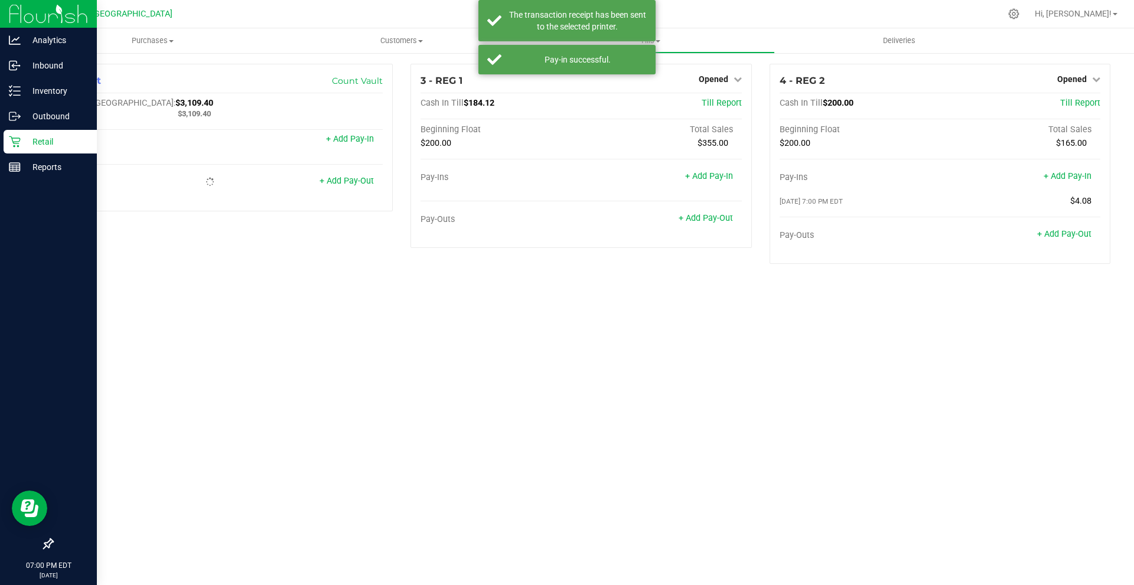
click at [789, 295] on div "Purchases Summary of purchases Fulfillment All purchases Customers All customer…" at bounding box center [581, 306] width 1106 height 557
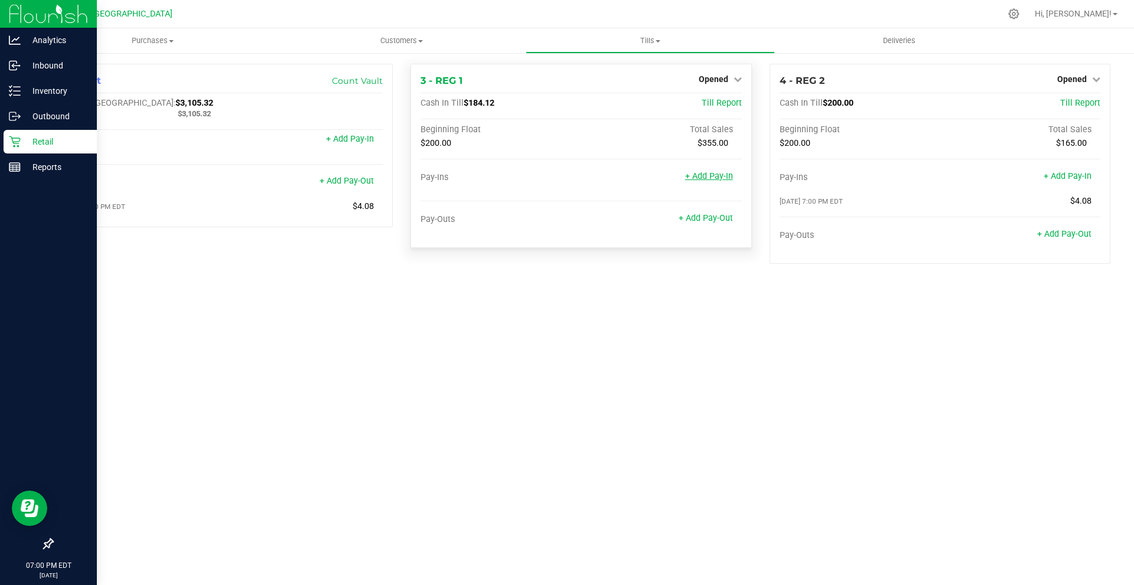
click at [710, 181] on link "+ Add Pay-In" at bounding box center [709, 176] width 48 height 10
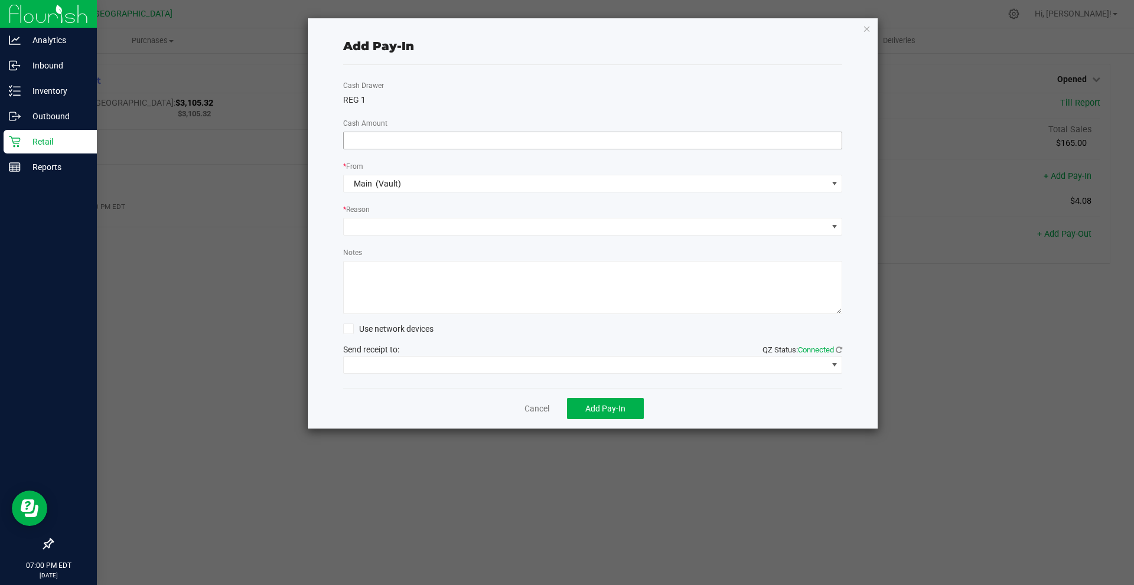
click at [428, 146] on input at bounding box center [593, 140] width 498 height 17
type input "$15.88"
click at [448, 201] on div "Cash Drawer REG 1 Cash Amount $15.88 * From Main (Vault) * Reason Notes Use net…" at bounding box center [593, 226] width 500 height 323
click at [439, 220] on span at bounding box center [586, 227] width 484 height 17
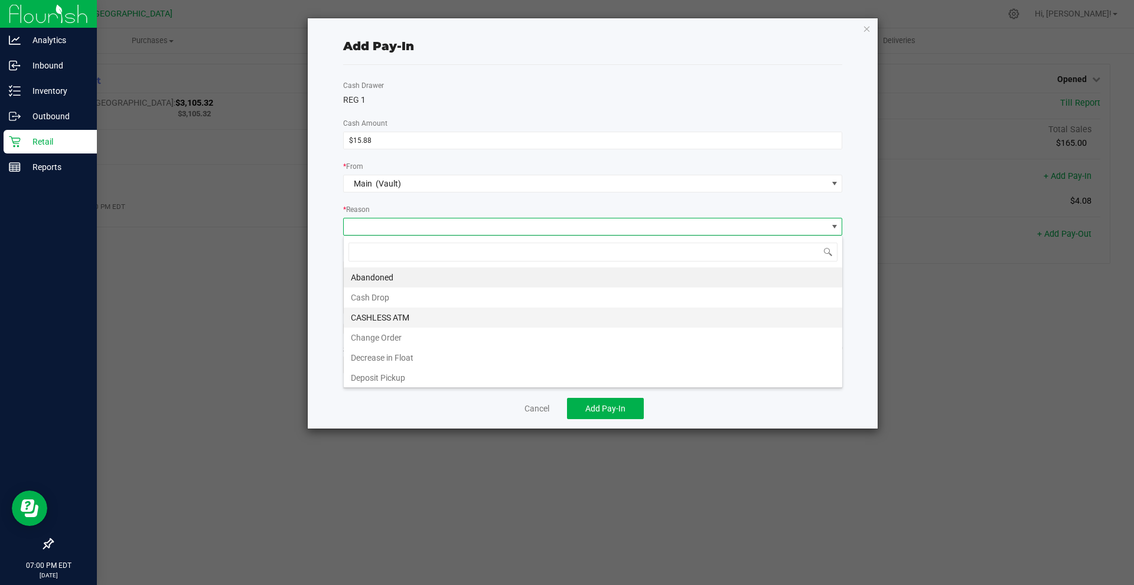
click at [425, 312] on li "CASHLESS ATM" at bounding box center [593, 318] width 498 height 20
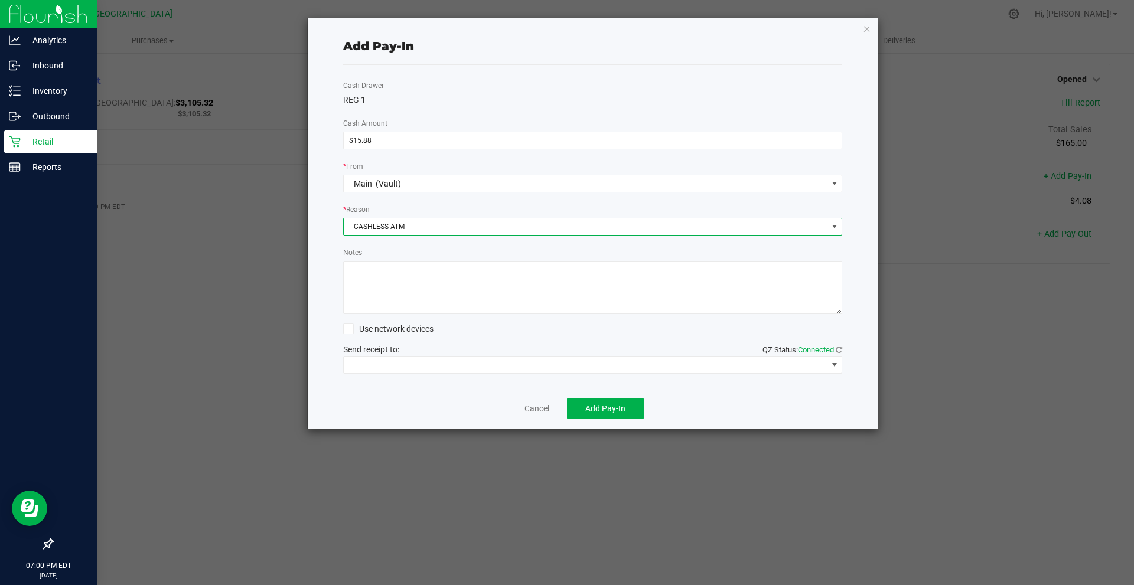
click at [425, 295] on textarea "Notes" at bounding box center [593, 287] width 500 height 53
type textarea "CASHLESS ATM [DATE] LM"
click at [429, 366] on span at bounding box center [586, 365] width 484 height 17
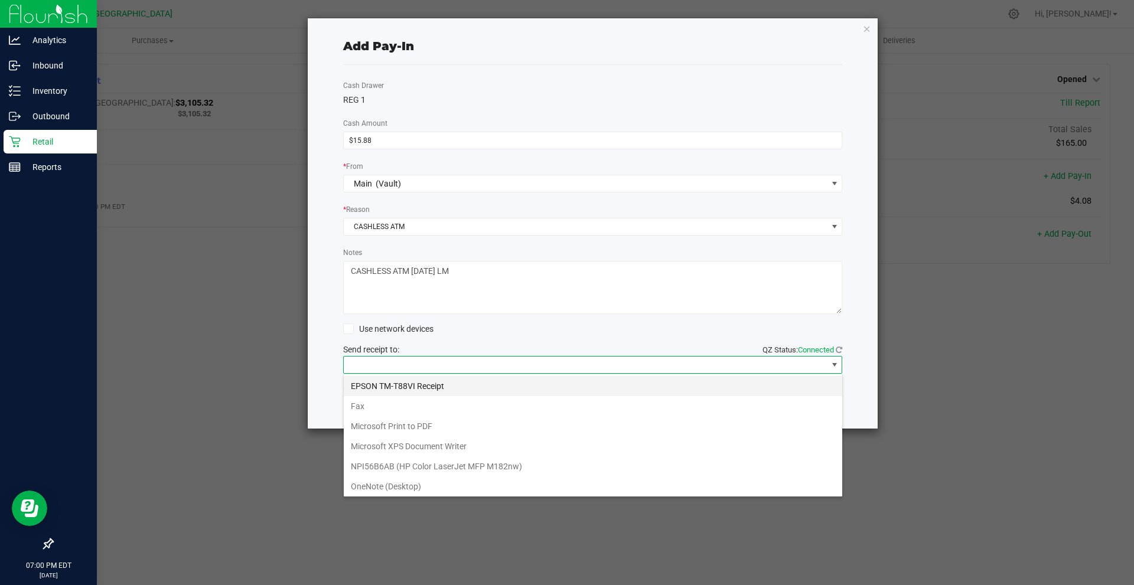
click at [438, 383] on Receipt "EPSON TM-T88VI Receipt" at bounding box center [593, 386] width 498 height 20
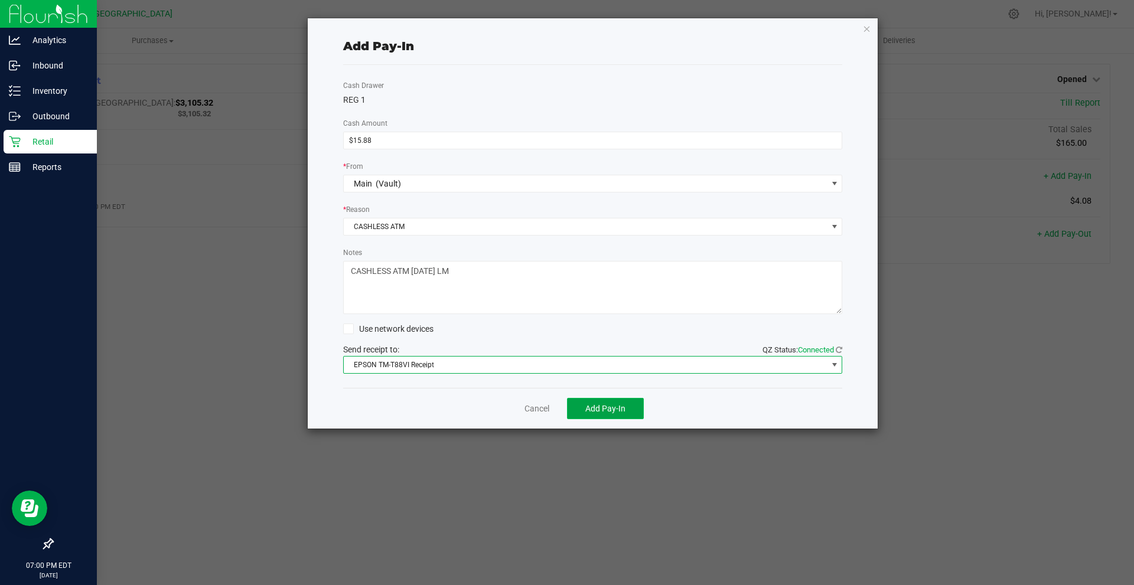
click at [627, 407] on button "Add Pay-In" at bounding box center [605, 408] width 77 height 21
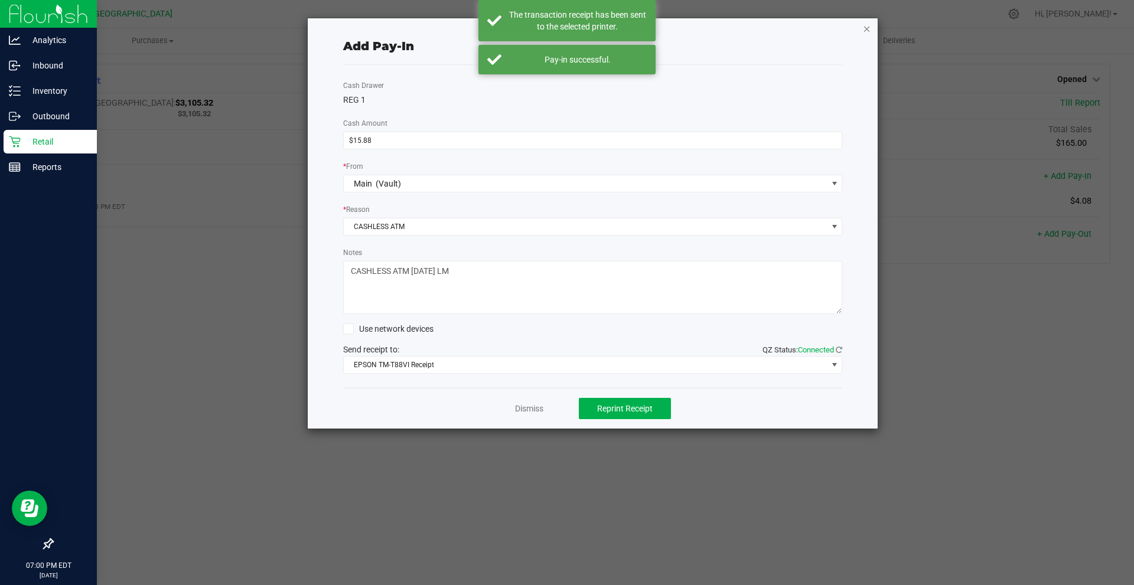
click at [869, 32] on icon "button" at bounding box center [867, 28] width 8 height 14
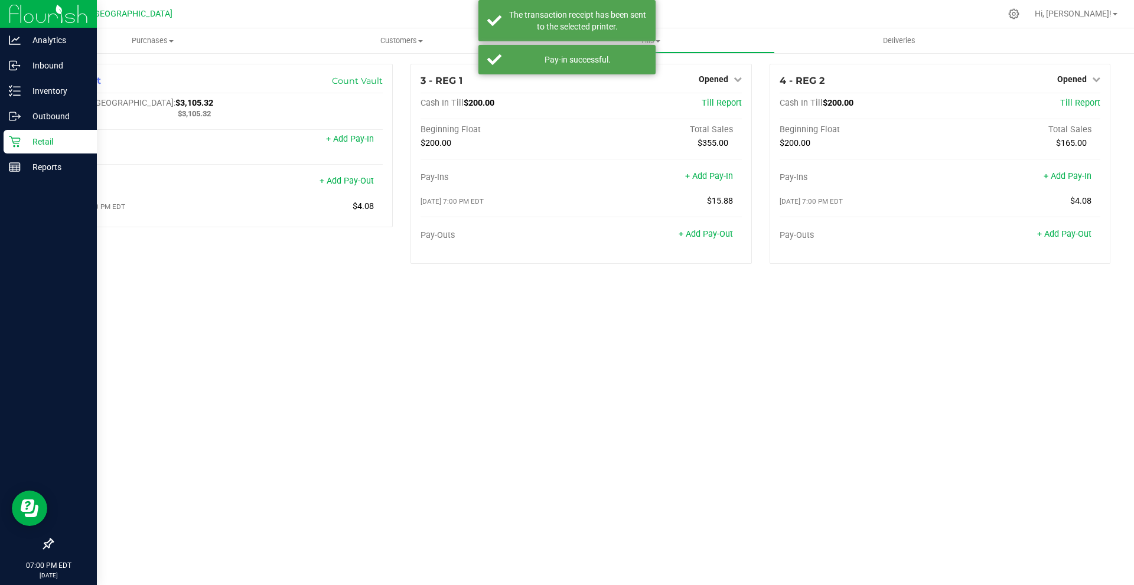
click at [711, 316] on div "Purchases Summary of purchases Fulfillment All purchases Customers All customer…" at bounding box center [581, 306] width 1106 height 557
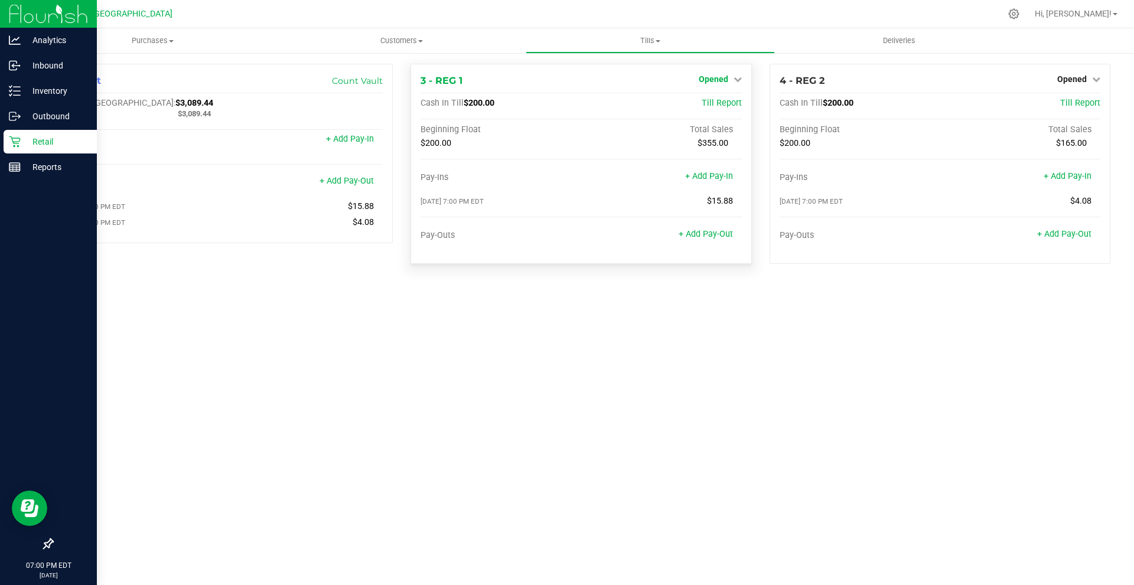
click at [728, 79] on span "Opened" at bounding box center [714, 78] width 30 height 9
click at [723, 105] on link "Close Till" at bounding box center [715, 103] width 32 height 9
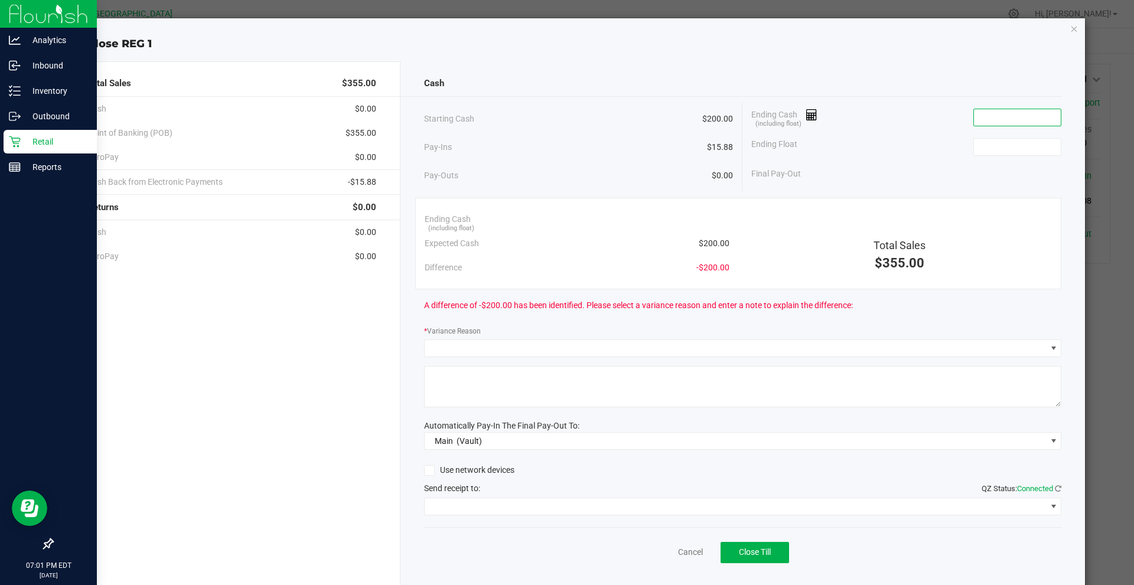
click at [999, 114] on input at bounding box center [1017, 117] width 87 height 17
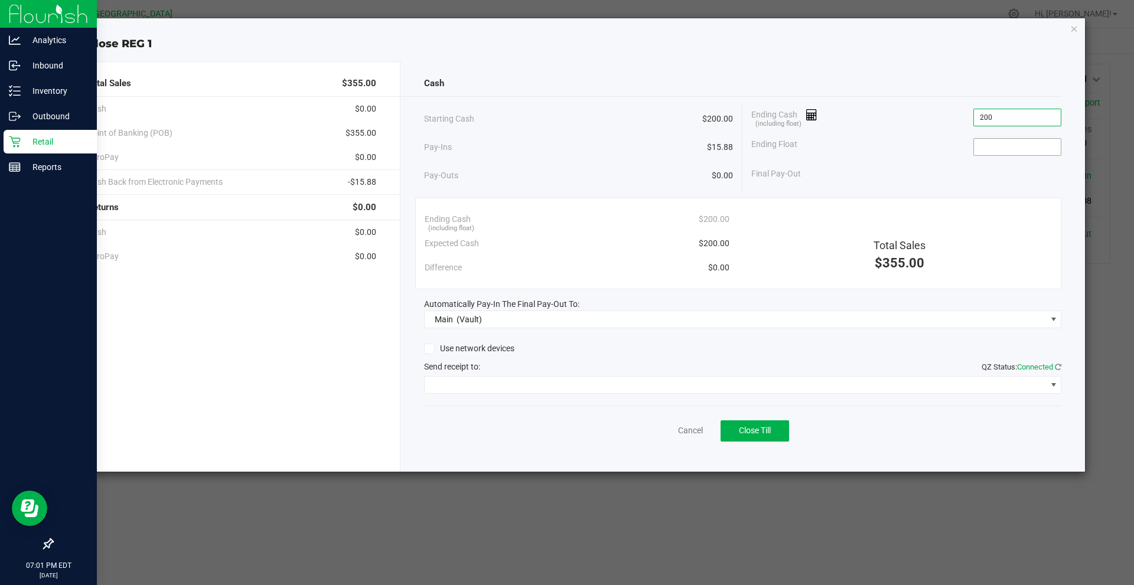
type input "$200.00"
click at [1000, 149] on input at bounding box center [1017, 147] width 87 height 17
type input "$200.00"
click at [995, 166] on div "Final Pay-Out $0.00" at bounding box center [906, 174] width 310 height 24
click at [510, 377] on span at bounding box center [736, 385] width 622 height 17
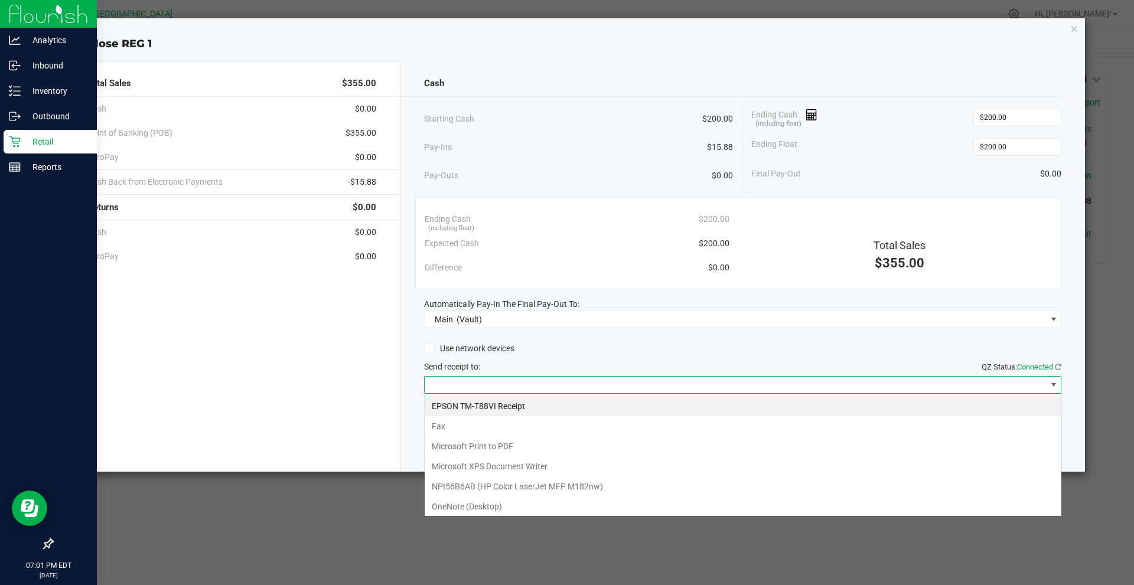
scroll to position [18, 637]
click at [522, 398] on Receipt "EPSON TM-T88VI Receipt" at bounding box center [743, 406] width 637 height 20
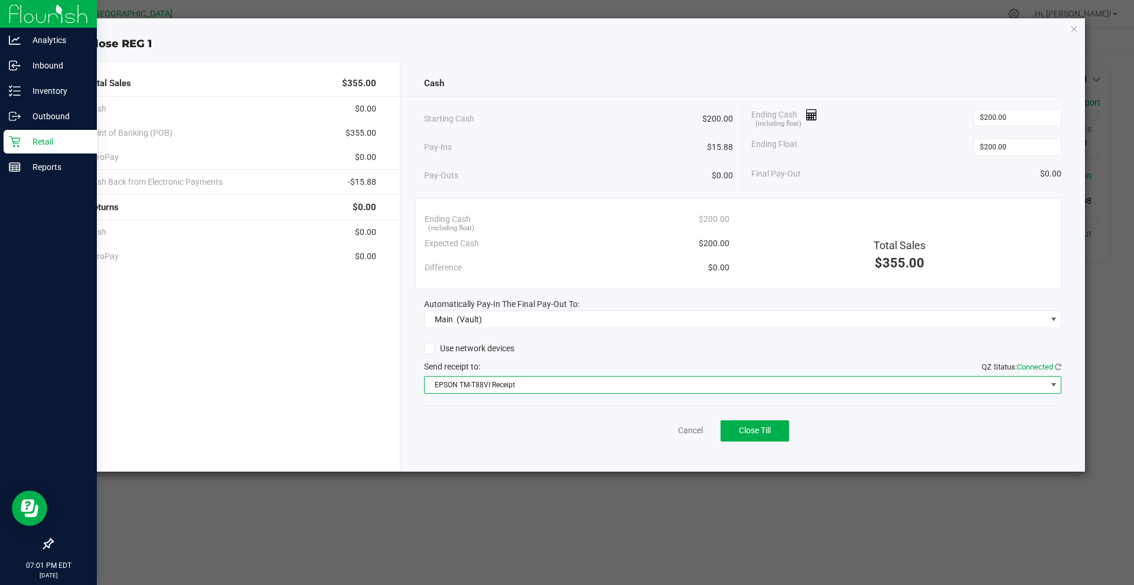
click at [670, 353] on div "Use network devices" at bounding box center [743, 349] width 638 height 18
click at [735, 430] on button "Close Till" at bounding box center [755, 430] width 69 height 21
click at [1073, 31] on icon "button" at bounding box center [1074, 28] width 8 height 14
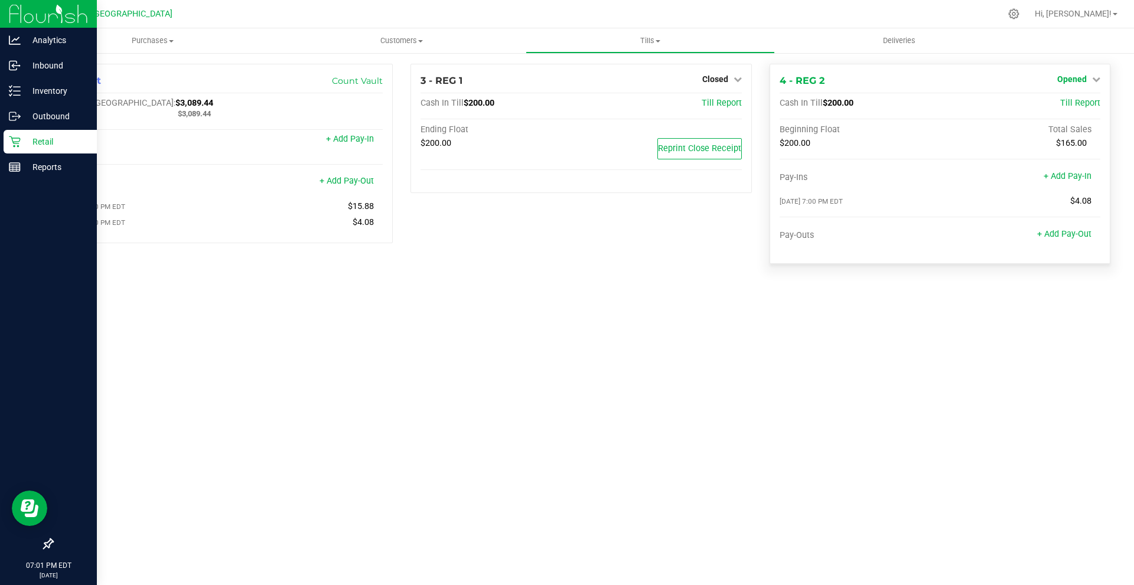
click at [1080, 78] on span "Opened" at bounding box center [1072, 78] width 30 height 9
click at [1074, 106] on link "Close Till" at bounding box center [1073, 103] width 32 height 9
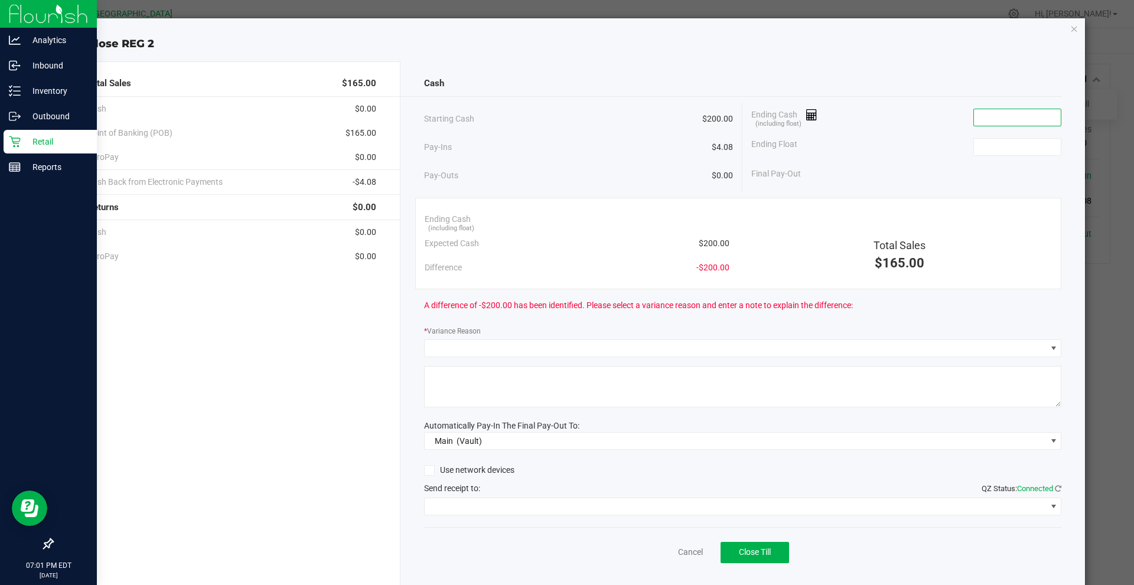
click at [1035, 109] on input at bounding box center [1017, 117] width 87 height 17
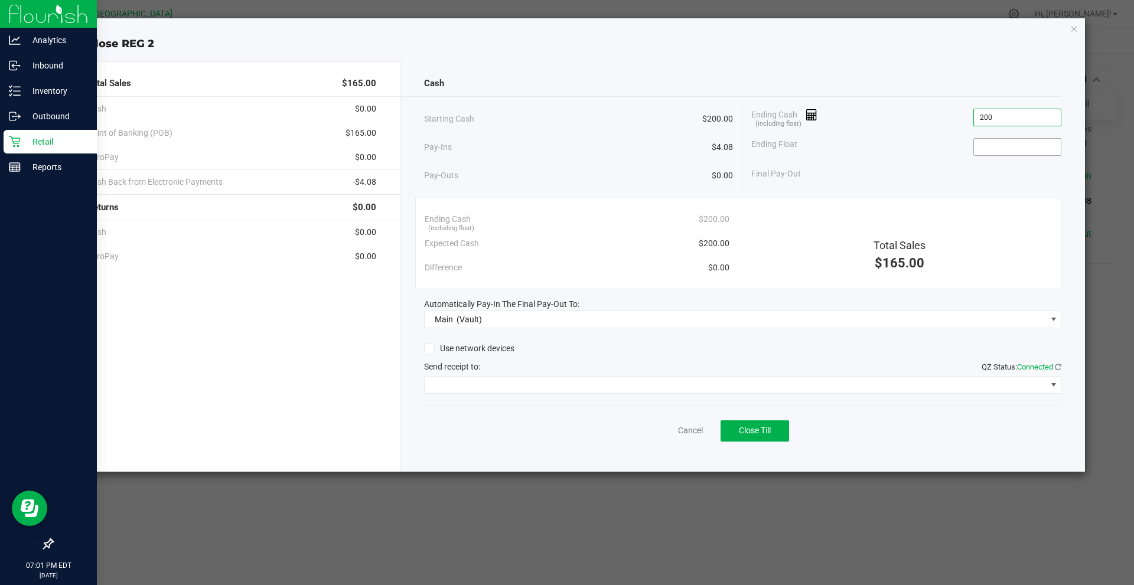
type input "$200.00"
click at [1023, 144] on input at bounding box center [1017, 147] width 87 height 17
type input "$200.00"
click at [1006, 171] on div "Final Pay-Out $0.00" at bounding box center [906, 174] width 310 height 24
click at [507, 396] on div "Cash Starting Cash $200.00 Pay-Ins $4.08 Pay-Outs $0.00 Ending Cash (including …" at bounding box center [742, 266] width 685 height 410
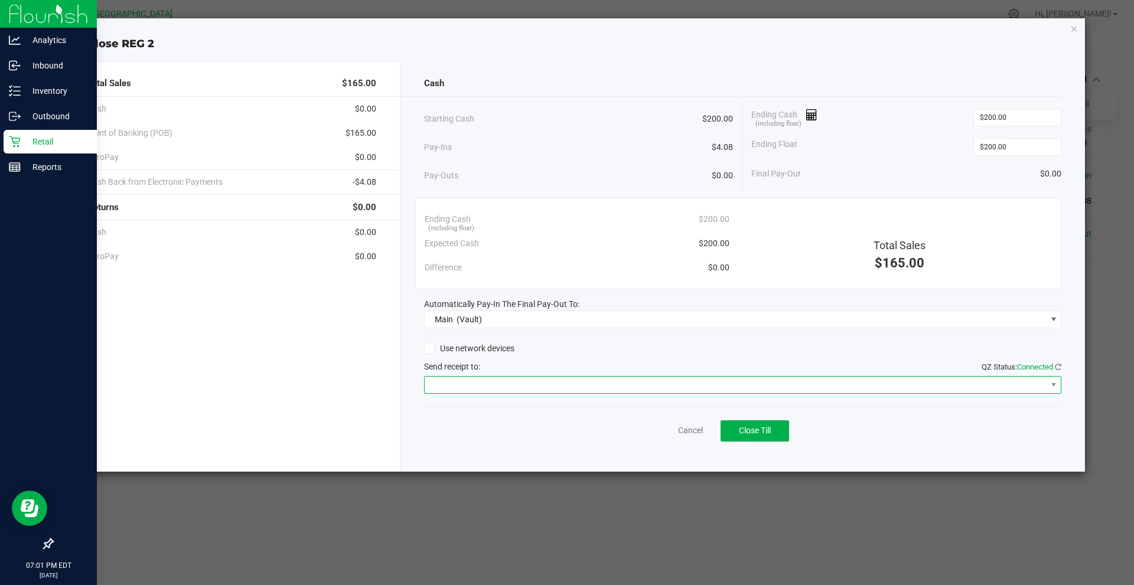
click at [509, 386] on span at bounding box center [736, 385] width 622 height 17
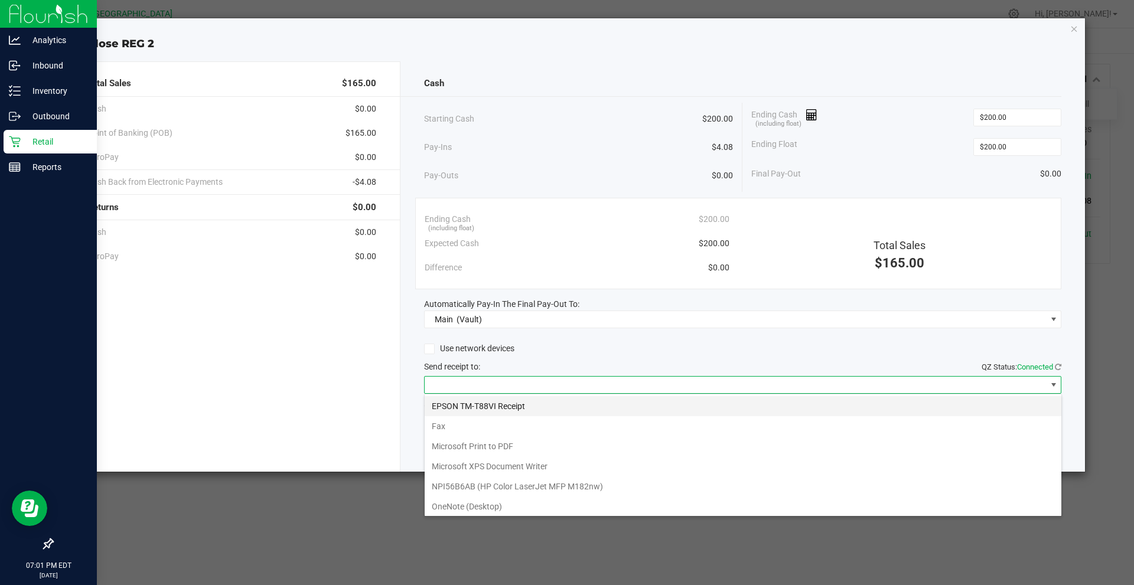
click at [524, 401] on Receipt "EPSON TM-T88VI Receipt" at bounding box center [743, 406] width 637 height 20
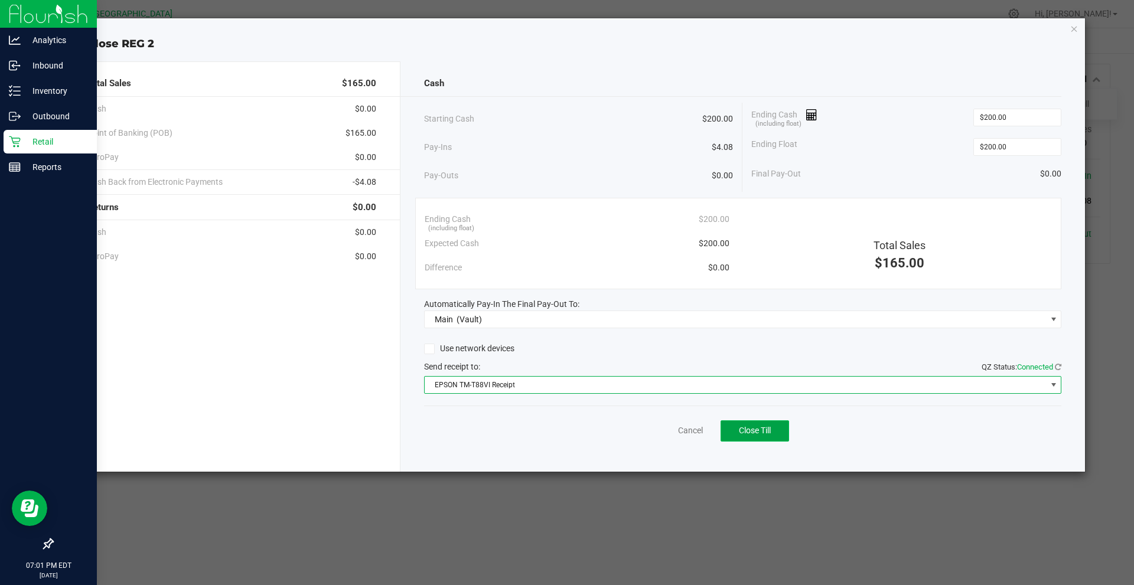
click at [761, 426] on span "Close Till" at bounding box center [755, 430] width 32 height 9
click at [755, 340] on div "Use network devices" at bounding box center [743, 349] width 638 height 18
click at [1075, 33] on icon "button" at bounding box center [1074, 28] width 8 height 14
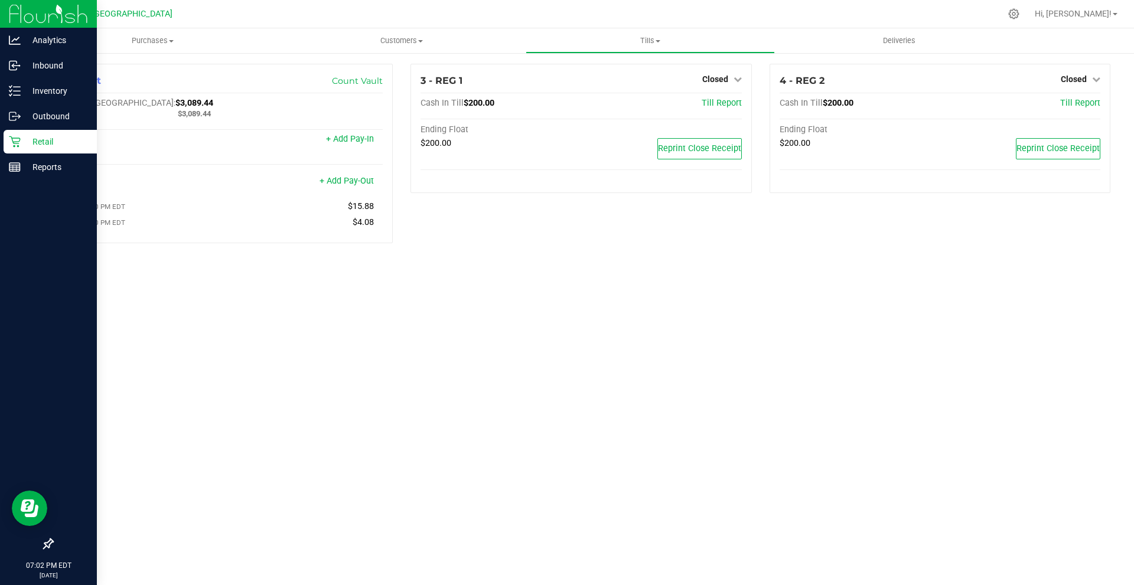
click at [797, 285] on div "Purchases Summary of purchases Fulfillment All purchases Customers All customer…" at bounding box center [581, 306] width 1106 height 557
click at [32, 165] on p "Reports" at bounding box center [56, 167] width 71 height 14
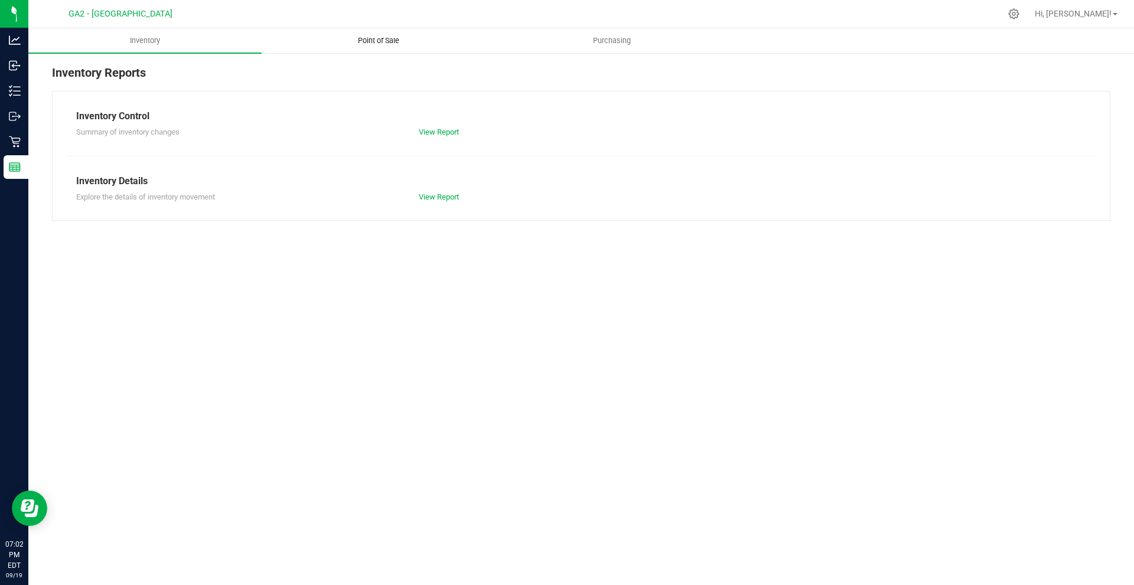
click at [372, 35] on uib-tab-heading "Point of Sale" at bounding box center [378, 41] width 232 height 24
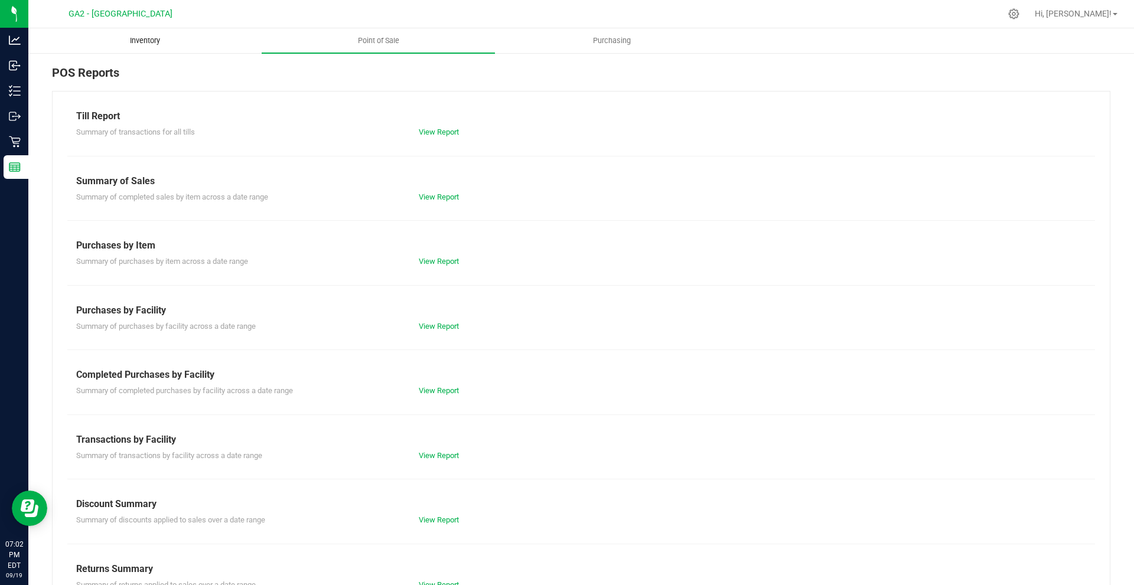
click at [169, 40] on span "Inventory" at bounding box center [145, 40] width 62 height 11
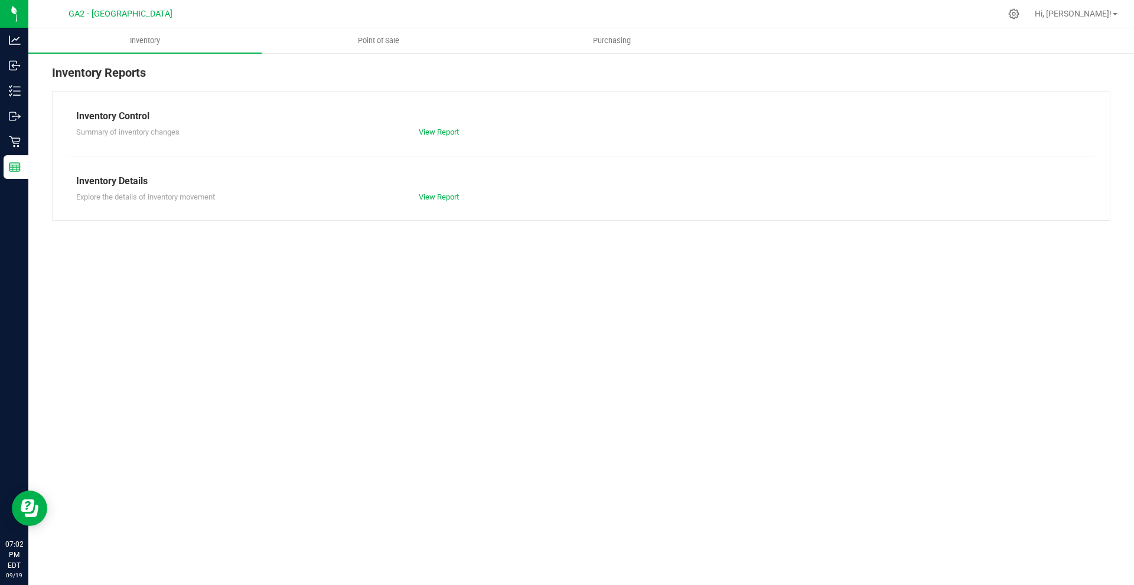
click at [1114, 7] on div "Hi, [PERSON_NAME]!" at bounding box center [1076, 14] width 92 height 21
click at [1112, 14] on link "Hi, [PERSON_NAME]!" at bounding box center [1076, 14] width 92 height 12
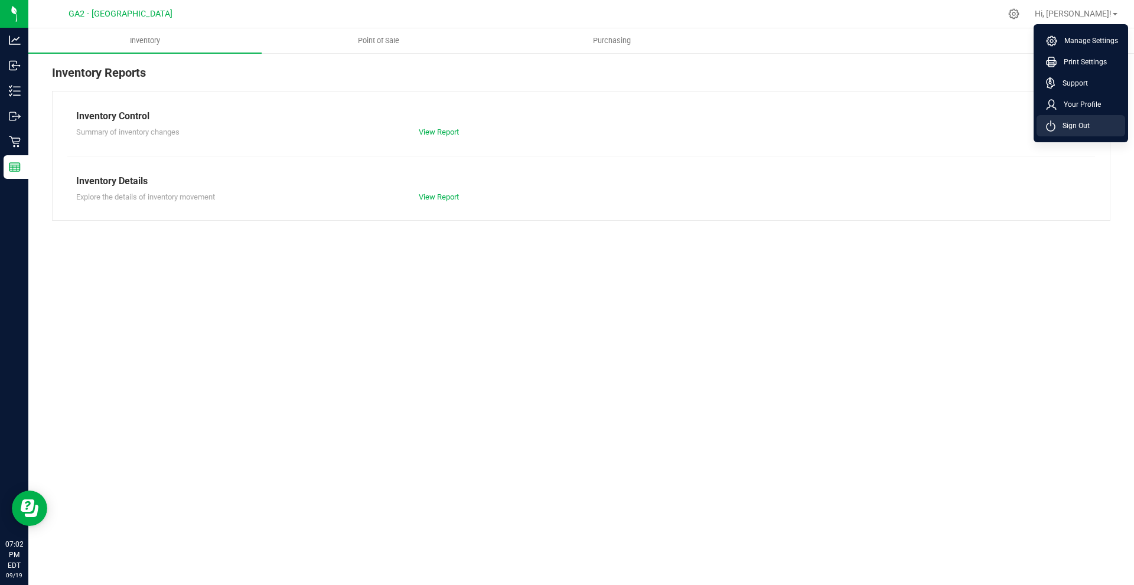
click at [1083, 118] on li "Sign Out" at bounding box center [1080, 125] width 89 height 21
